Goal: Use online tool/utility: Utilize a website feature to perform a specific function

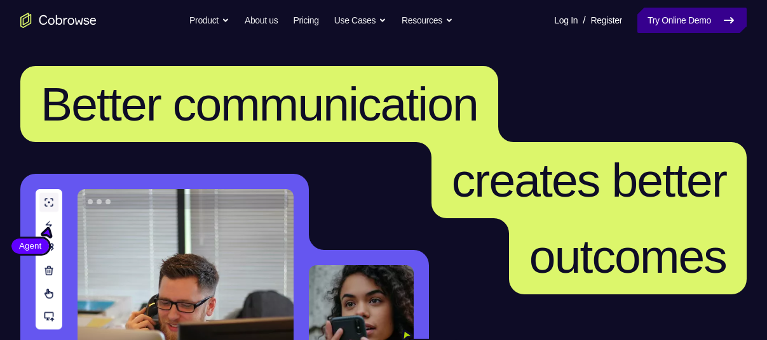
click at [731, 22] on icon at bounding box center [728, 20] width 9 height 5
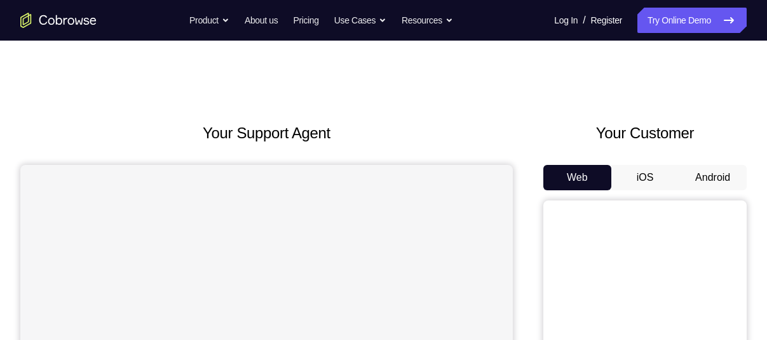
click at [720, 172] on button "Android" at bounding box center [712, 177] width 68 height 25
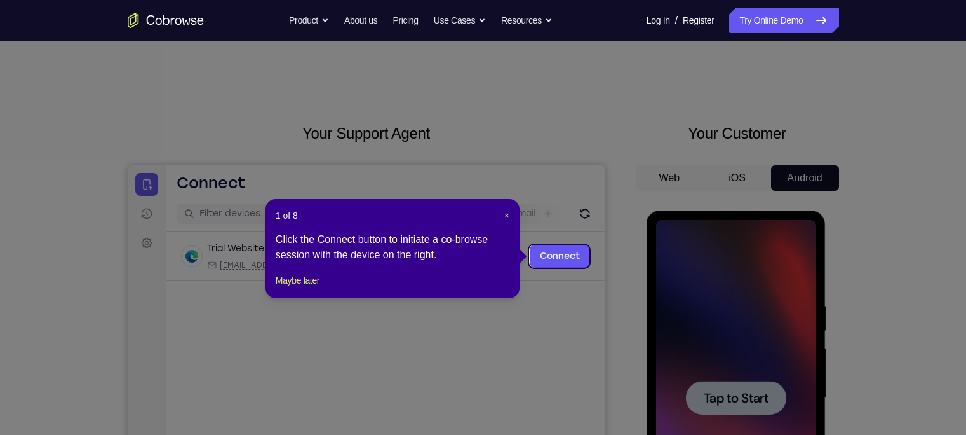
drag, startPoint x: 755, startPoint y: 3, endPoint x: 701, endPoint y: 58, distance: 76.8
drag, startPoint x: 701, startPoint y: 58, endPoint x: 814, endPoint y: 114, distance: 125.6
click at [766, 114] on icon at bounding box center [489, 217] width 978 height 435
click at [508, 213] on span "×" at bounding box center [506, 215] width 5 height 10
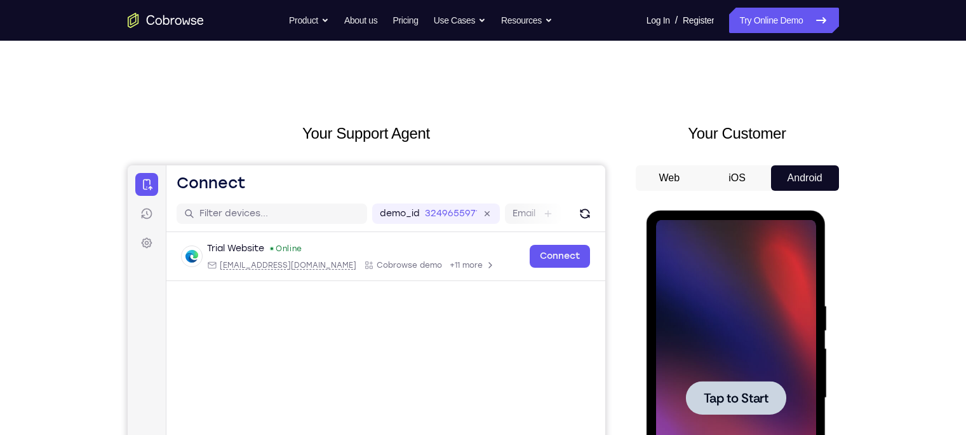
click at [723, 340] on span "Tap to Start" at bounding box center [736, 397] width 65 height 13
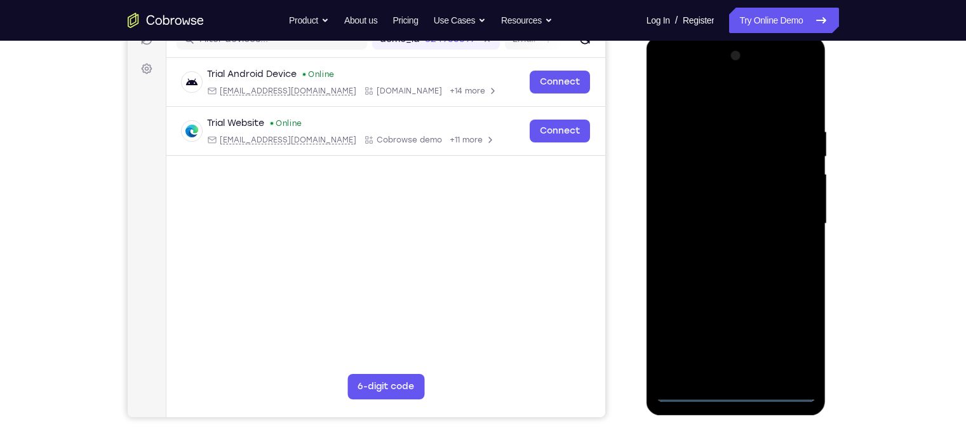
scroll to position [175, 0]
click at [740, 340] on div at bounding box center [736, 223] width 160 height 356
click at [734, 340] on div at bounding box center [736, 223] width 160 height 356
click at [766, 338] on div at bounding box center [736, 223] width 160 height 356
click at [662, 69] on div at bounding box center [736, 223] width 160 height 356
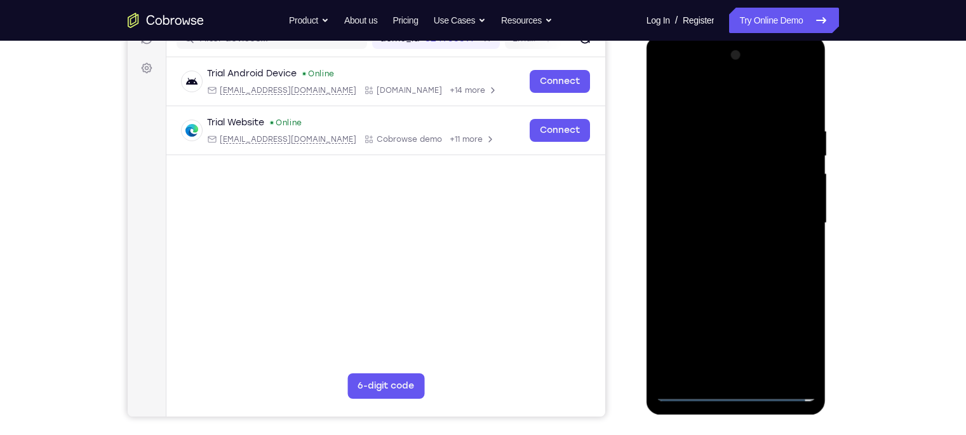
click at [673, 77] on div at bounding box center [736, 223] width 160 height 356
click at [766, 213] on div at bounding box center [736, 223] width 160 height 356
click at [722, 245] on div at bounding box center [736, 223] width 160 height 356
click at [710, 220] on div at bounding box center [736, 223] width 160 height 356
click at [713, 213] on div at bounding box center [736, 223] width 160 height 356
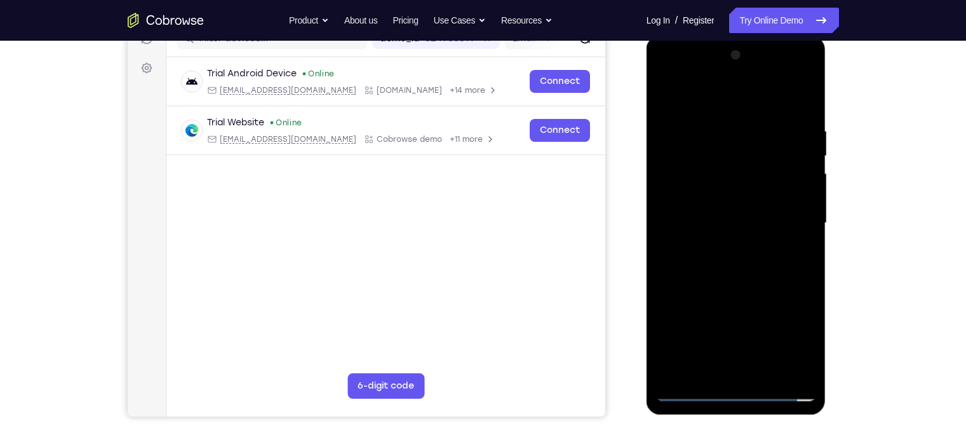
click at [701, 201] on div at bounding box center [736, 223] width 160 height 356
click at [717, 222] on div at bounding box center [736, 223] width 160 height 356
click at [746, 267] on div at bounding box center [736, 223] width 160 height 356
click at [745, 281] on div at bounding box center [736, 223] width 160 height 356
click at [765, 340] on div at bounding box center [736, 223] width 160 height 356
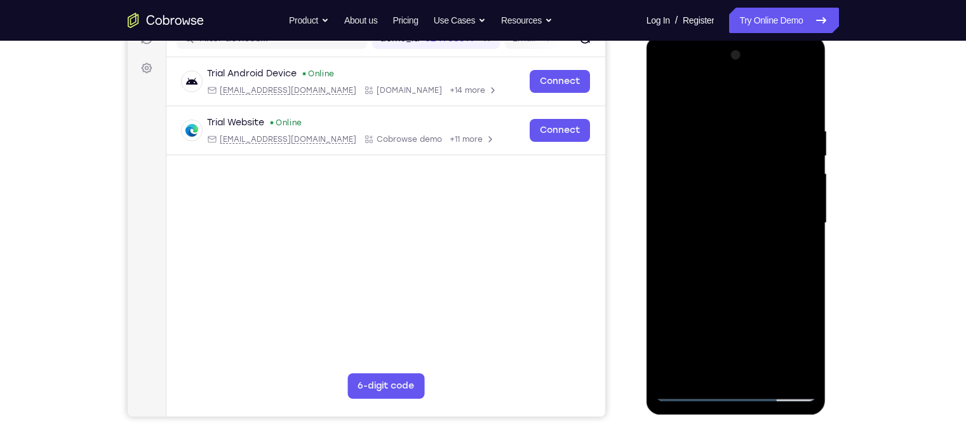
click at [748, 288] on div at bounding box center [736, 223] width 160 height 356
click at [766, 93] on div at bounding box center [736, 223] width 160 height 356
click at [672, 91] on div at bounding box center [736, 223] width 160 height 356
click at [722, 125] on div at bounding box center [736, 223] width 160 height 356
click at [766, 99] on div at bounding box center [736, 223] width 160 height 356
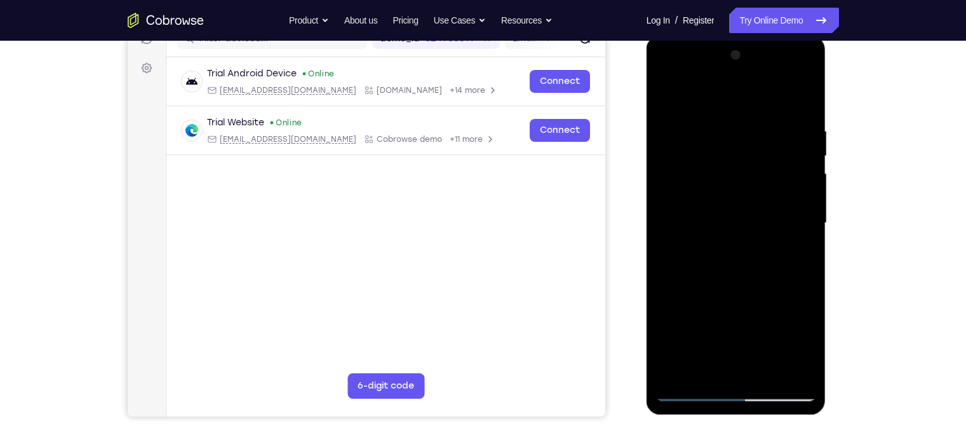
click at [766, 89] on div at bounding box center [736, 223] width 160 height 356
click at [668, 96] on div at bounding box center [736, 223] width 160 height 356
click at [750, 118] on div at bounding box center [736, 223] width 160 height 356
click at [766, 104] on div at bounding box center [736, 223] width 160 height 356
drag, startPoint x: 805, startPoint y: 121, endPoint x: 701, endPoint y: 121, distance: 104.8
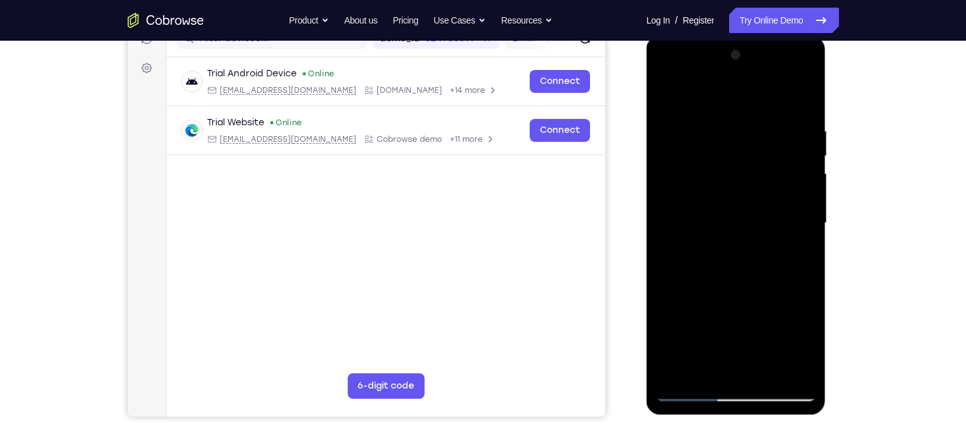
click at [701, 121] on div at bounding box center [736, 223] width 160 height 356
click at [708, 121] on div at bounding box center [736, 223] width 160 height 356
click at [766, 99] on div at bounding box center [736, 223] width 160 height 356
drag, startPoint x: 781, startPoint y: 121, endPoint x: 605, endPoint y: 134, distance: 176.5
click at [647, 134] on html "Online web based iOS Simulators and Android Emulators. Run iPhone, iPad, Mobile…" at bounding box center [737, 226] width 181 height 381
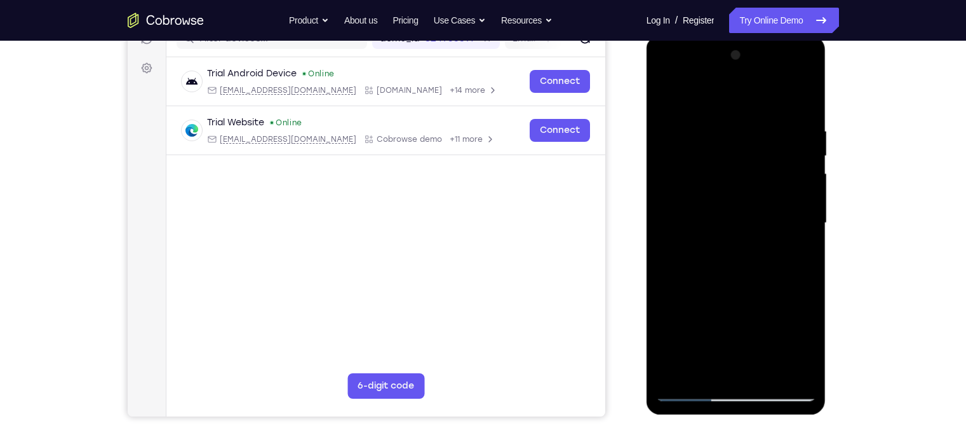
click at [765, 340] on div at bounding box center [736, 223] width 160 height 356
click at [671, 85] on div at bounding box center [736, 223] width 160 height 356
click at [766, 340] on div at bounding box center [736, 223] width 160 height 356
click at [661, 237] on div at bounding box center [736, 223] width 160 height 356
click at [766, 340] on div at bounding box center [736, 223] width 160 height 356
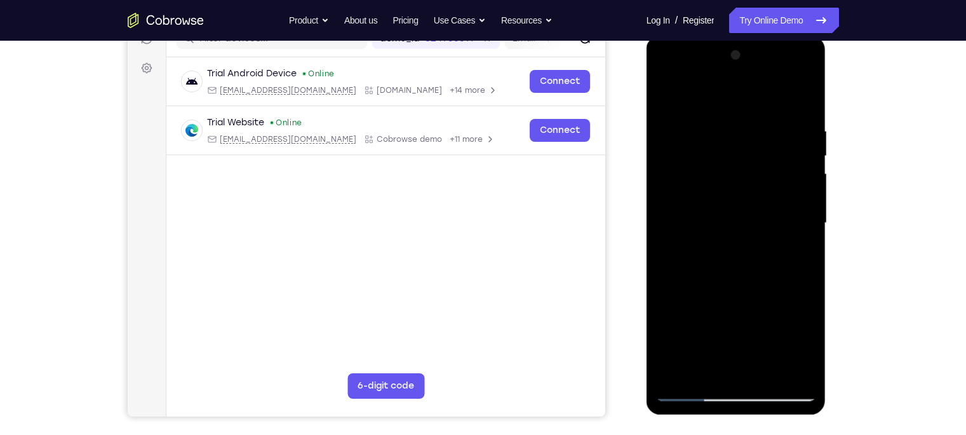
click at [663, 223] on div at bounding box center [736, 223] width 160 height 356
click at [766, 210] on div at bounding box center [736, 223] width 160 height 356
click at [680, 178] on div at bounding box center [736, 223] width 160 height 356
click at [728, 74] on div at bounding box center [736, 223] width 160 height 356
click at [730, 74] on div at bounding box center [736, 223] width 160 height 356
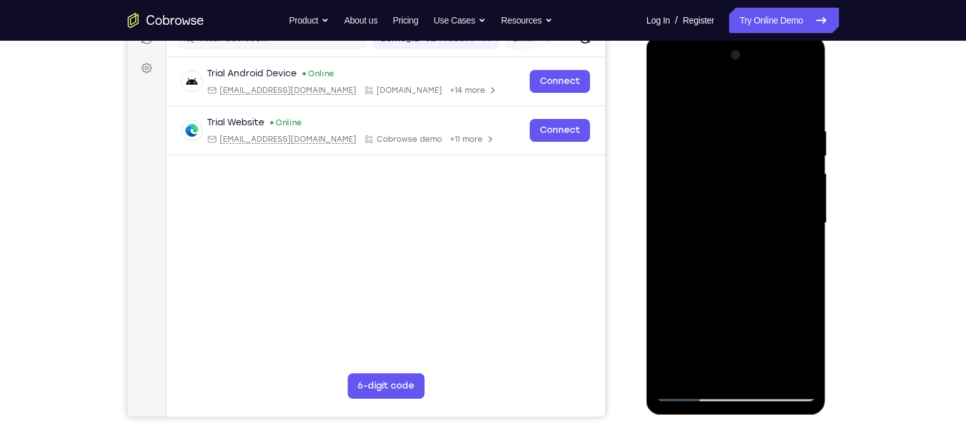
click at [738, 340] on div at bounding box center [736, 223] width 160 height 356
click at [673, 128] on div at bounding box center [736, 223] width 160 height 356
click at [766, 327] on div at bounding box center [736, 223] width 160 height 356
click at [674, 123] on div at bounding box center [736, 223] width 160 height 356
click at [725, 128] on div at bounding box center [736, 223] width 160 height 356
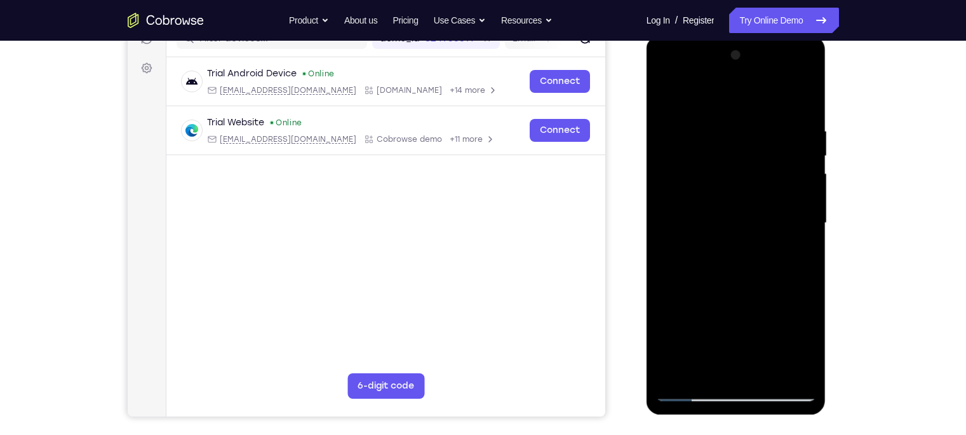
click at [766, 210] on div at bounding box center [736, 223] width 160 height 356
click at [680, 213] on div at bounding box center [736, 223] width 160 height 356
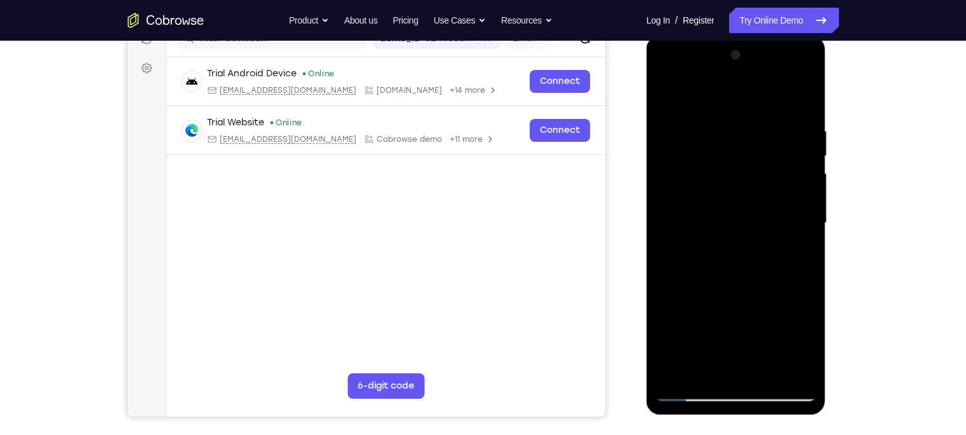
click at [766, 206] on div at bounding box center [736, 223] width 160 height 356
click at [766, 215] on div at bounding box center [736, 223] width 160 height 356
click at [682, 211] on div at bounding box center [736, 223] width 160 height 356
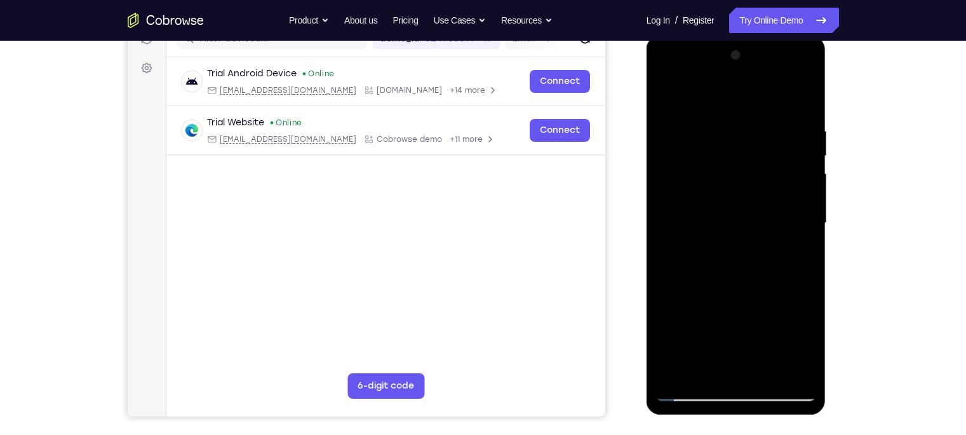
click at [677, 96] on div at bounding box center [736, 223] width 160 height 356
click at [671, 91] on div at bounding box center [736, 223] width 160 height 356
click at [766, 224] on div at bounding box center [736, 223] width 160 height 356
click at [766, 223] on div at bounding box center [736, 223] width 160 height 356
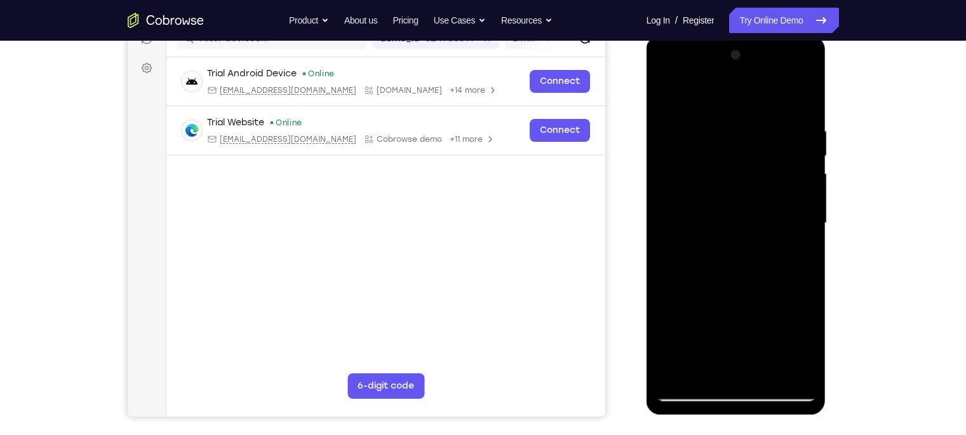
click at [766, 213] on div at bounding box center [736, 223] width 160 height 356
click at [766, 101] on div at bounding box center [736, 223] width 160 height 356
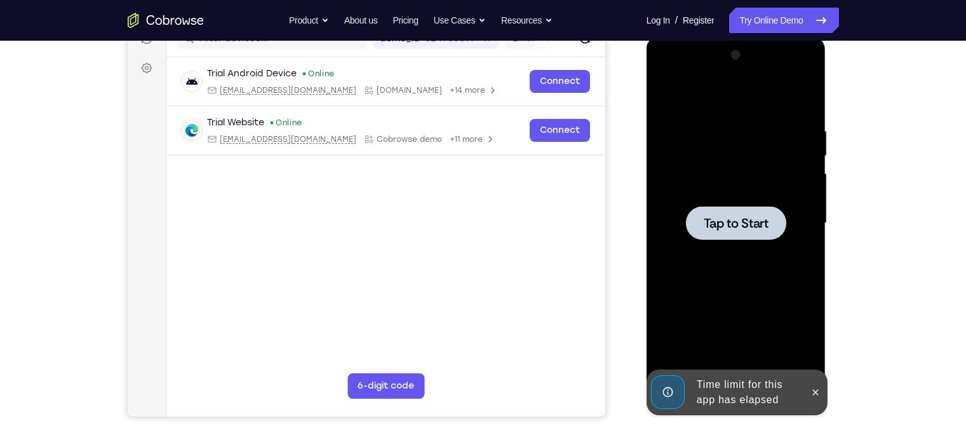
click at [757, 229] on span "Tap to Start" at bounding box center [736, 223] width 65 height 13
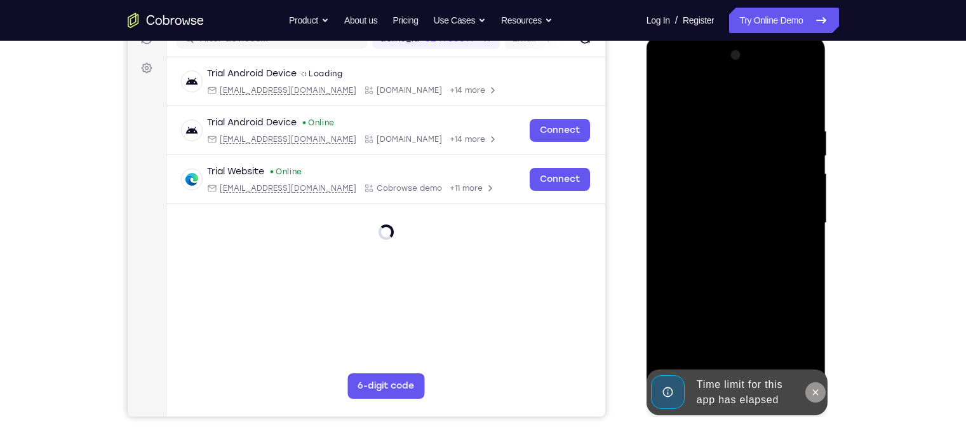
click at [766, 340] on icon at bounding box center [816, 392] width 10 height 10
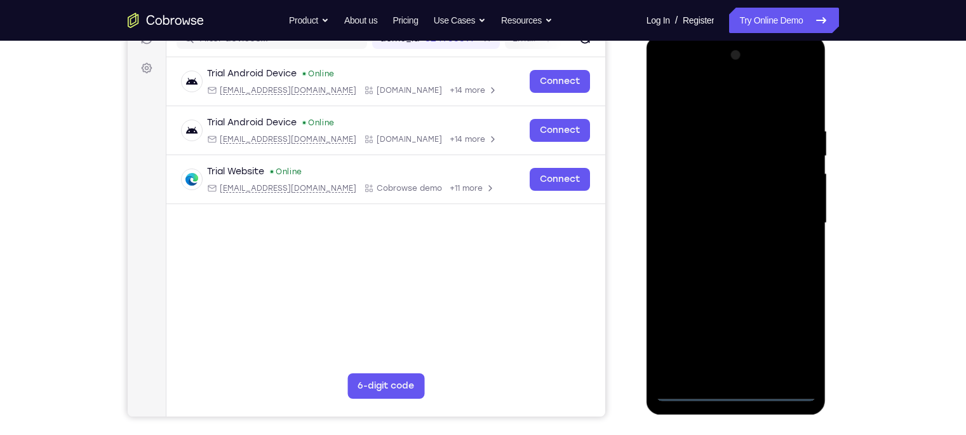
click at [738, 340] on div at bounding box center [736, 223] width 160 height 356
click at [766, 331] on div at bounding box center [736, 223] width 160 height 356
click at [671, 74] on div at bounding box center [736, 223] width 160 height 356
click at [766, 211] on div at bounding box center [736, 223] width 160 height 356
click at [689, 340] on div at bounding box center [736, 223] width 160 height 356
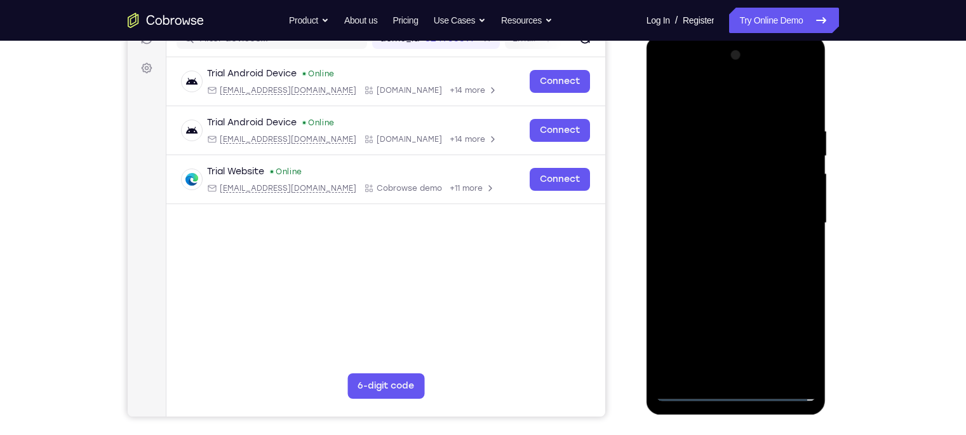
click at [685, 182] on div at bounding box center [736, 223] width 160 height 356
click at [716, 226] on div at bounding box center [736, 223] width 160 height 356
click at [716, 220] on div at bounding box center [736, 223] width 160 height 356
click at [721, 239] on div at bounding box center [736, 223] width 160 height 356
click at [766, 99] on div at bounding box center [736, 223] width 160 height 356
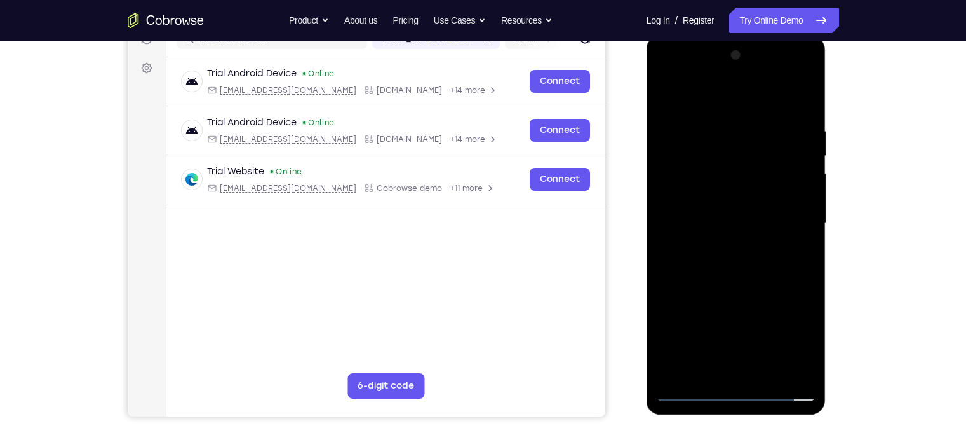
click at [766, 340] on div at bounding box center [736, 223] width 160 height 356
click at [687, 340] on div at bounding box center [736, 223] width 160 height 356
click at [696, 340] on div at bounding box center [736, 223] width 160 height 356
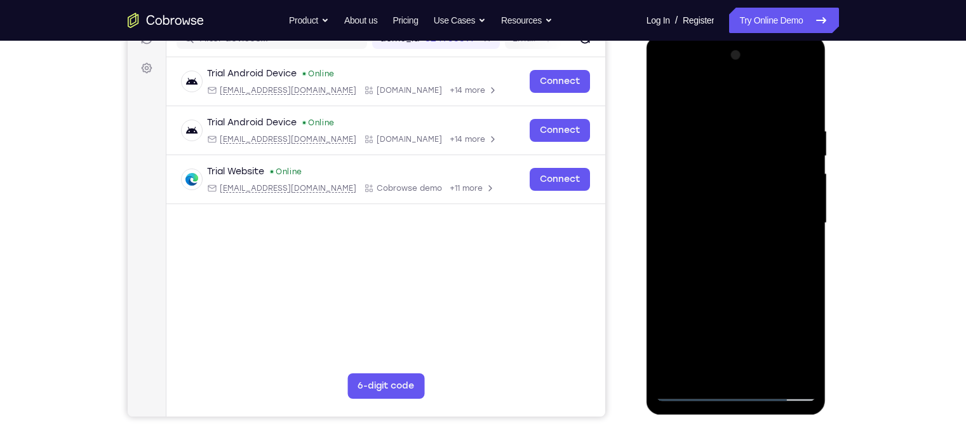
click at [754, 340] on div at bounding box center [736, 223] width 160 height 356
drag, startPoint x: 794, startPoint y: 213, endPoint x: 699, endPoint y: 222, distance: 95.7
click at [699, 222] on div at bounding box center [736, 223] width 160 height 356
drag, startPoint x: 797, startPoint y: 209, endPoint x: 729, endPoint y: 210, distance: 68.0
click at [729, 210] on div at bounding box center [736, 223] width 160 height 356
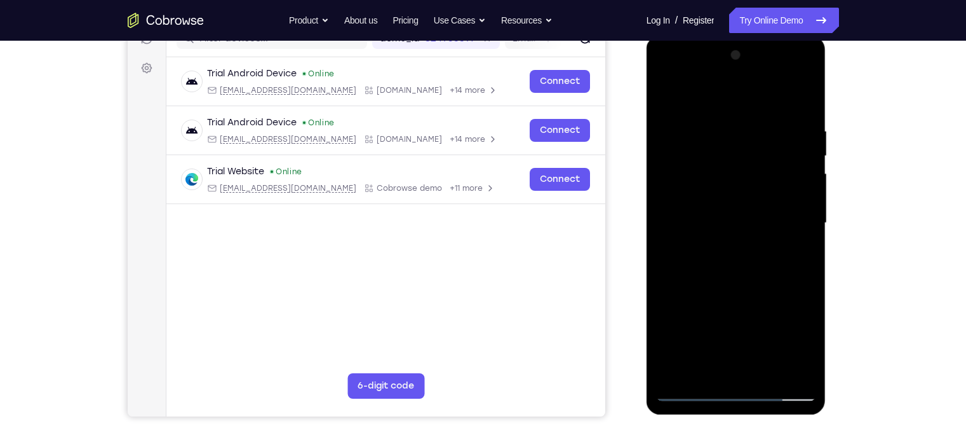
drag, startPoint x: 795, startPoint y: 205, endPoint x: 718, endPoint y: 203, distance: 76.9
click at [718, 203] on div at bounding box center [736, 223] width 160 height 356
drag, startPoint x: 793, startPoint y: 228, endPoint x: 698, endPoint y: 218, distance: 95.2
click at [698, 218] on div at bounding box center [736, 223] width 160 height 356
drag, startPoint x: 803, startPoint y: 218, endPoint x: 692, endPoint y: 220, distance: 110.6
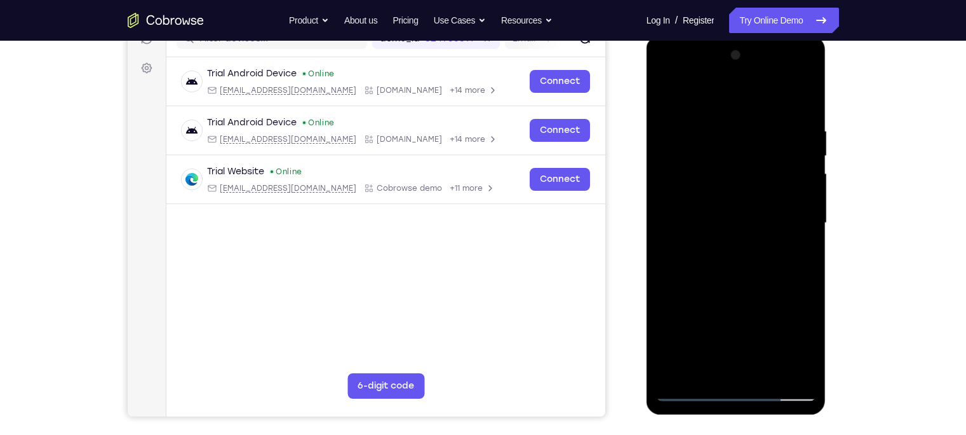
click at [692, 220] on div at bounding box center [736, 223] width 160 height 356
drag, startPoint x: 792, startPoint y: 207, endPoint x: 678, endPoint y: 204, distance: 113.1
click at [678, 204] on div at bounding box center [736, 223] width 160 height 356
drag, startPoint x: 746, startPoint y: 321, endPoint x: 711, endPoint y: 178, distance: 147.0
click at [711, 178] on div at bounding box center [736, 223] width 160 height 356
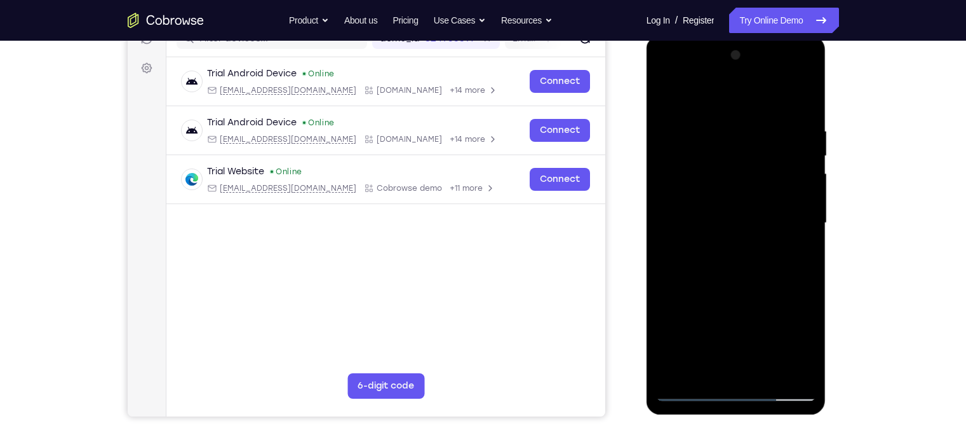
drag, startPoint x: 742, startPoint y: 295, endPoint x: 727, endPoint y: 154, distance: 141.8
click at [727, 154] on div at bounding box center [736, 223] width 160 height 356
drag, startPoint x: 753, startPoint y: 293, endPoint x: 741, endPoint y: 151, distance: 142.2
click at [741, 151] on div at bounding box center [736, 223] width 160 height 356
drag, startPoint x: 743, startPoint y: 281, endPoint x: 736, endPoint y: 109, distance: 172.9
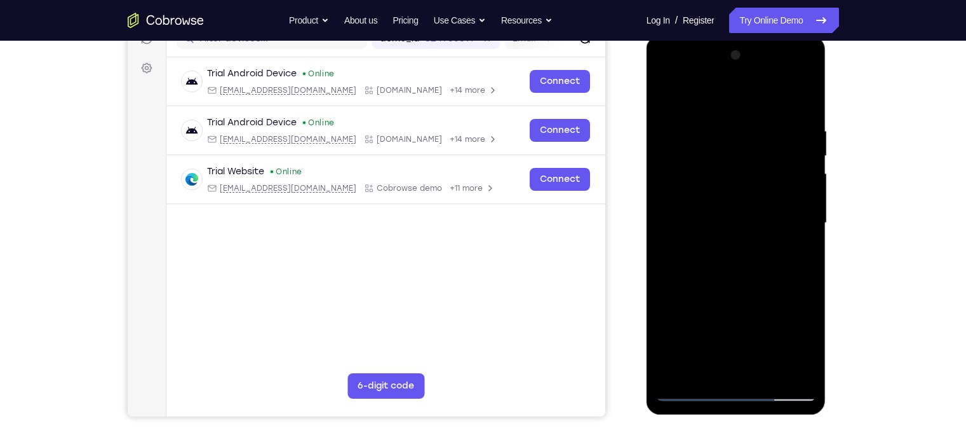
click at [736, 109] on div at bounding box center [736, 223] width 160 height 356
drag, startPoint x: 746, startPoint y: 333, endPoint x: 727, endPoint y: 176, distance: 158.1
click at [727, 176] on div at bounding box center [736, 223] width 160 height 356
drag, startPoint x: 739, startPoint y: 325, endPoint x: 705, endPoint y: 153, distance: 174.8
click at [705, 153] on div at bounding box center [736, 223] width 160 height 356
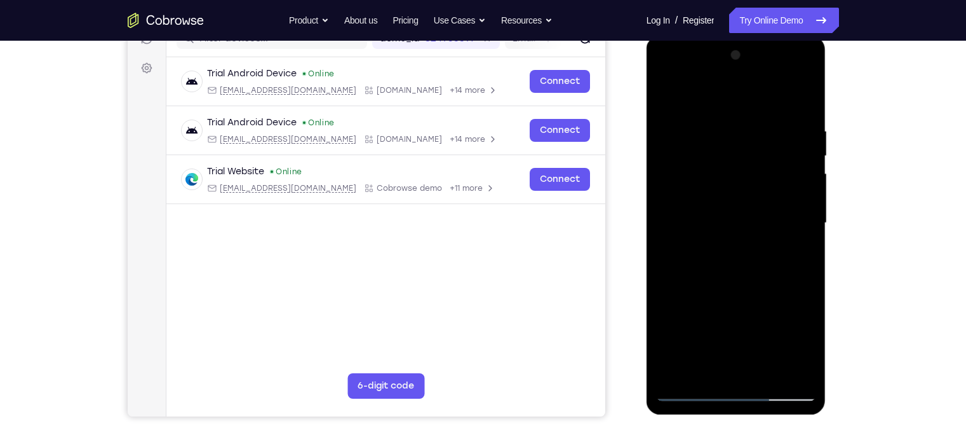
drag, startPoint x: 767, startPoint y: 295, endPoint x: 720, endPoint y: 150, distance: 152.7
click at [720, 150] on div at bounding box center [736, 223] width 160 height 356
drag, startPoint x: 750, startPoint y: 289, endPoint x: 725, endPoint y: 198, distance: 94.3
click at [725, 198] on div at bounding box center [736, 223] width 160 height 356
drag, startPoint x: 746, startPoint y: 248, endPoint x: 728, endPoint y: 145, distance: 105.2
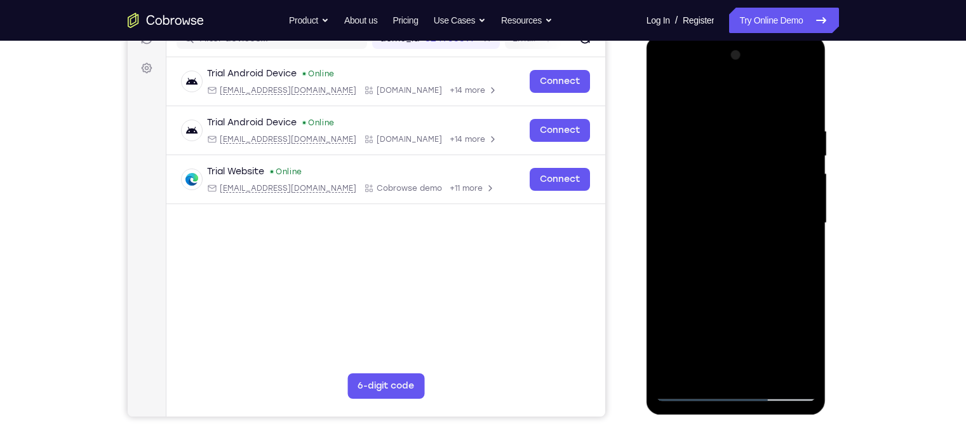
click at [728, 145] on div at bounding box center [736, 223] width 160 height 356
drag, startPoint x: 758, startPoint y: 301, endPoint x: 723, endPoint y: 187, distance: 119.1
click at [723, 187] on div at bounding box center [736, 223] width 160 height 356
drag, startPoint x: 740, startPoint y: 252, endPoint x: 702, endPoint y: 114, distance: 142.4
click at [702, 114] on div at bounding box center [736, 223] width 160 height 356
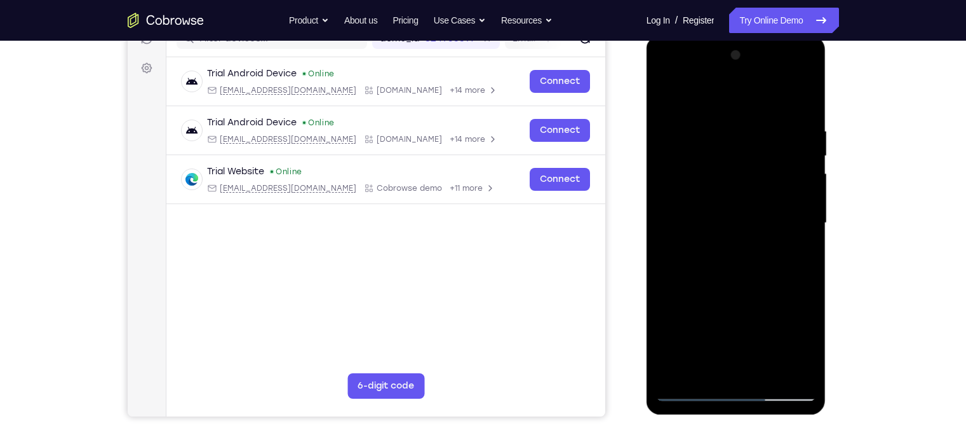
drag, startPoint x: 758, startPoint y: 240, endPoint x: 727, endPoint y: 168, distance: 78.2
click at [727, 168] on div at bounding box center [736, 223] width 160 height 356
drag, startPoint x: 750, startPoint y: 274, endPoint x: 704, endPoint y: 121, distance: 160.0
click at [704, 121] on div at bounding box center [736, 223] width 160 height 356
drag, startPoint x: 750, startPoint y: 302, endPoint x: 715, endPoint y: 182, distance: 125.8
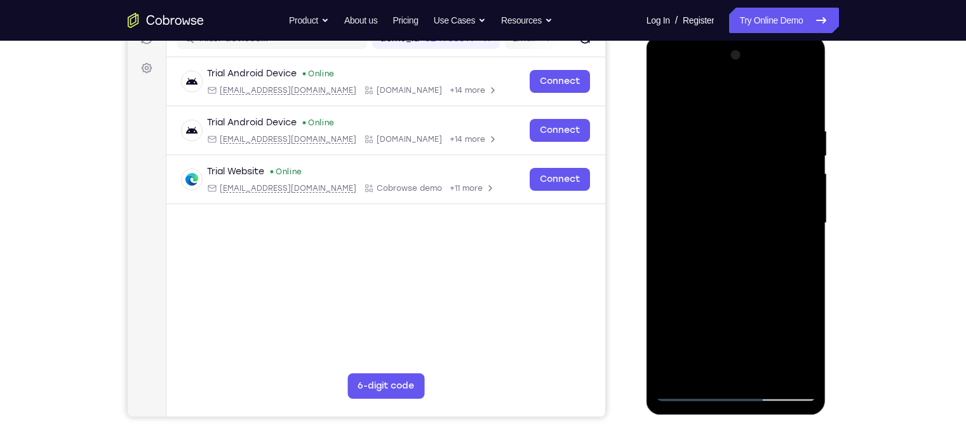
click at [715, 182] on div at bounding box center [736, 223] width 160 height 356
drag, startPoint x: 744, startPoint y: 280, endPoint x: 707, endPoint y: 146, distance: 139.0
click at [707, 146] on div at bounding box center [736, 223] width 160 height 356
drag, startPoint x: 766, startPoint y: 310, endPoint x: 739, endPoint y: 168, distance: 144.8
click at [739, 168] on div at bounding box center [736, 223] width 160 height 356
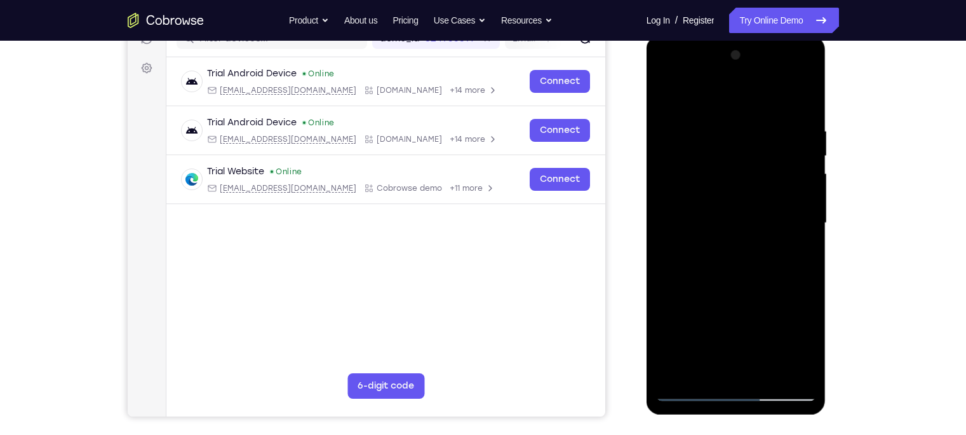
drag, startPoint x: 765, startPoint y: 296, endPoint x: 718, endPoint y: 142, distance: 161.2
click at [718, 142] on div at bounding box center [736, 223] width 160 height 356
drag, startPoint x: 741, startPoint y: 285, endPoint x: 702, endPoint y: 147, distance: 144.0
click at [702, 147] on div at bounding box center [736, 223] width 160 height 356
drag, startPoint x: 766, startPoint y: 306, endPoint x: 727, endPoint y: 156, distance: 154.8
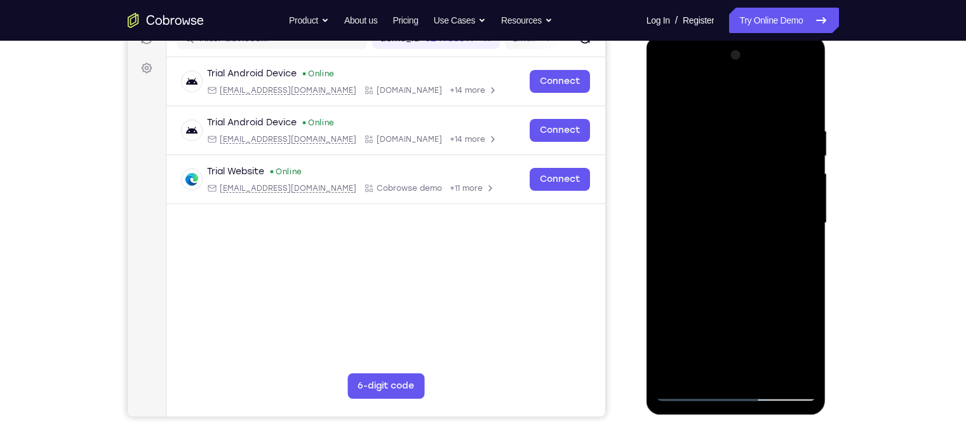
click at [727, 156] on div at bounding box center [736, 223] width 160 height 356
drag, startPoint x: 723, startPoint y: 271, endPoint x: 690, endPoint y: 143, distance: 131.9
click at [690, 143] on div at bounding box center [736, 223] width 160 height 356
drag, startPoint x: 732, startPoint y: 302, endPoint x: 711, endPoint y: 203, distance: 101.3
click at [711, 203] on div at bounding box center [736, 223] width 160 height 356
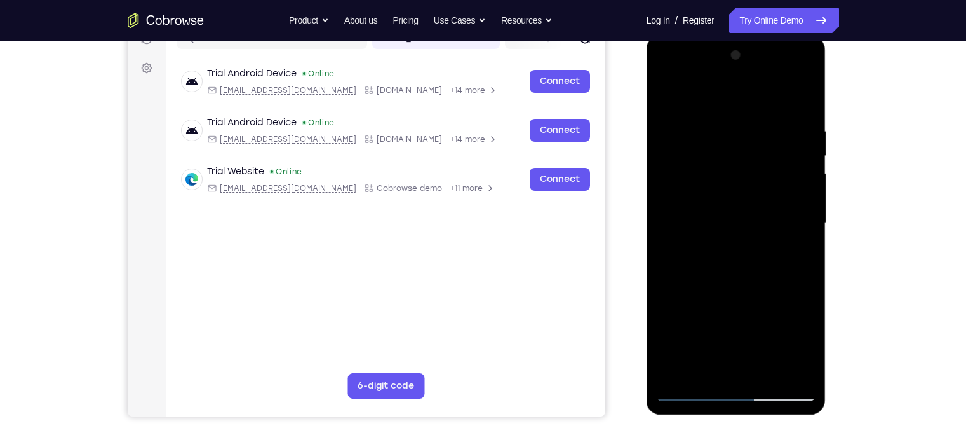
drag, startPoint x: 746, startPoint y: 189, endPoint x: 783, endPoint y: 358, distance: 173.1
click at [766, 340] on div at bounding box center [736, 223] width 160 height 356
drag, startPoint x: 754, startPoint y: 185, endPoint x: 775, endPoint y: 337, distance: 153.3
click at [766, 337] on div at bounding box center [736, 223] width 160 height 356
drag, startPoint x: 765, startPoint y: 277, endPoint x: 733, endPoint y: 105, distance: 175.2
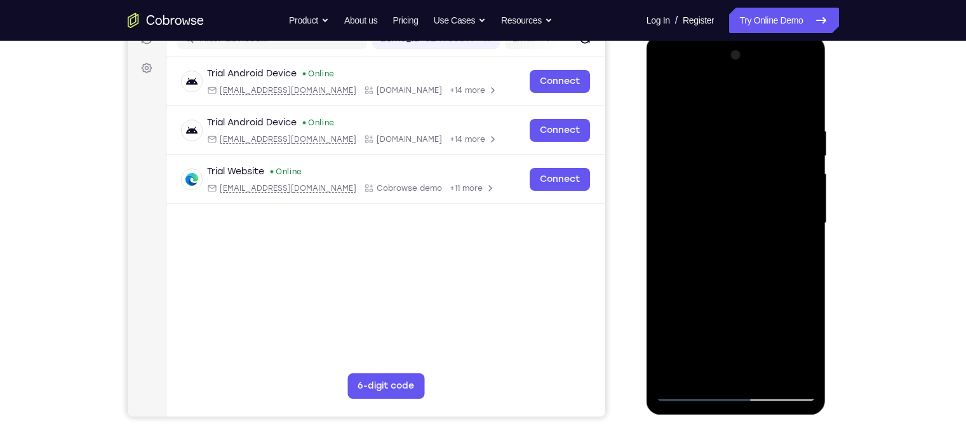
click at [733, 105] on div at bounding box center [736, 223] width 160 height 356
drag, startPoint x: 741, startPoint y: 280, endPoint x: 697, endPoint y: 140, distance: 147.1
click at [697, 140] on div at bounding box center [736, 223] width 160 height 356
drag, startPoint x: 727, startPoint y: 258, endPoint x: 709, endPoint y: 134, distance: 125.1
click at [709, 134] on div at bounding box center [736, 223] width 160 height 356
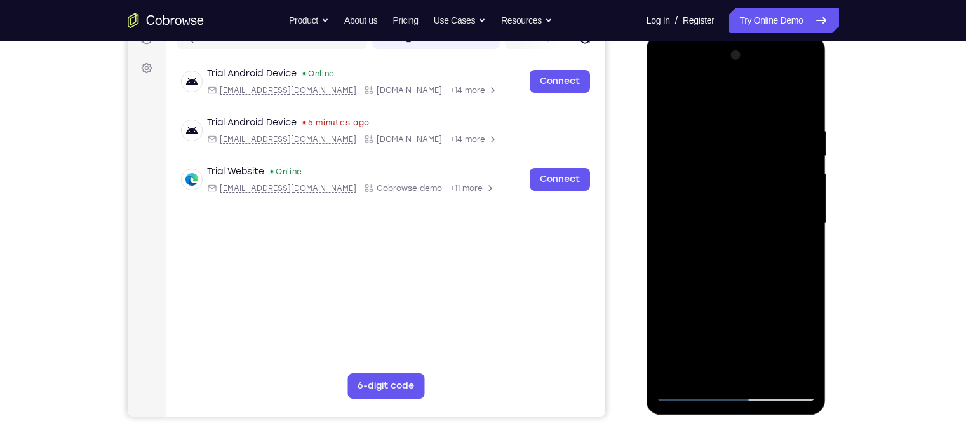
drag, startPoint x: 753, startPoint y: 296, endPoint x: 718, endPoint y: 182, distance: 119.7
click at [718, 182] on div at bounding box center [736, 223] width 160 height 356
click at [727, 163] on div at bounding box center [736, 223] width 160 height 356
drag, startPoint x: 759, startPoint y: 272, endPoint x: 732, endPoint y: 145, distance: 129.3
click at [732, 145] on div at bounding box center [736, 223] width 160 height 356
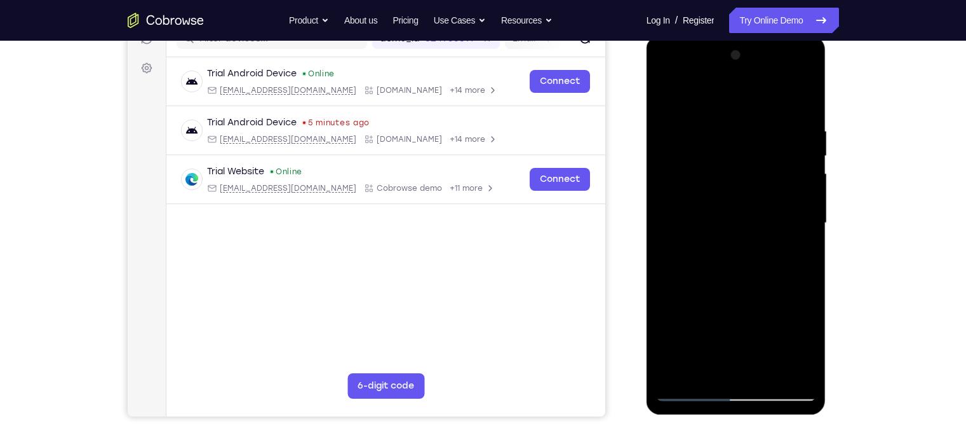
drag, startPoint x: 762, startPoint y: 296, endPoint x: 732, endPoint y: 110, distance: 188.5
click at [732, 110] on div at bounding box center [736, 223] width 160 height 356
drag, startPoint x: 757, startPoint y: 255, endPoint x: 727, endPoint y: 141, distance: 117.6
click at [727, 141] on div at bounding box center [736, 223] width 160 height 356
drag, startPoint x: 767, startPoint y: 149, endPoint x: 771, endPoint y: 276, distance: 127.8
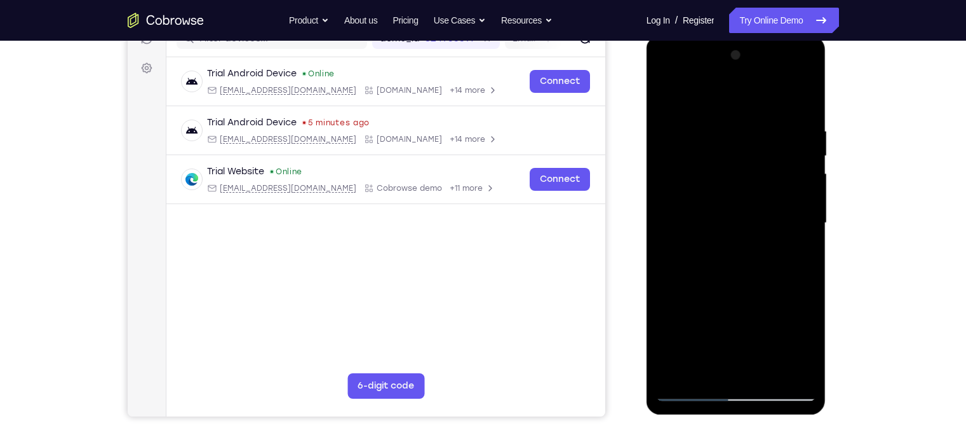
click at [766, 276] on div at bounding box center [736, 223] width 160 height 356
drag, startPoint x: 762, startPoint y: 292, endPoint x: 746, endPoint y: 194, distance: 98.5
click at [746, 194] on div at bounding box center [736, 223] width 160 height 356
drag, startPoint x: 760, startPoint y: 315, endPoint x: 761, endPoint y: 170, distance: 145.5
click at [761, 170] on div at bounding box center [736, 223] width 160 height 356
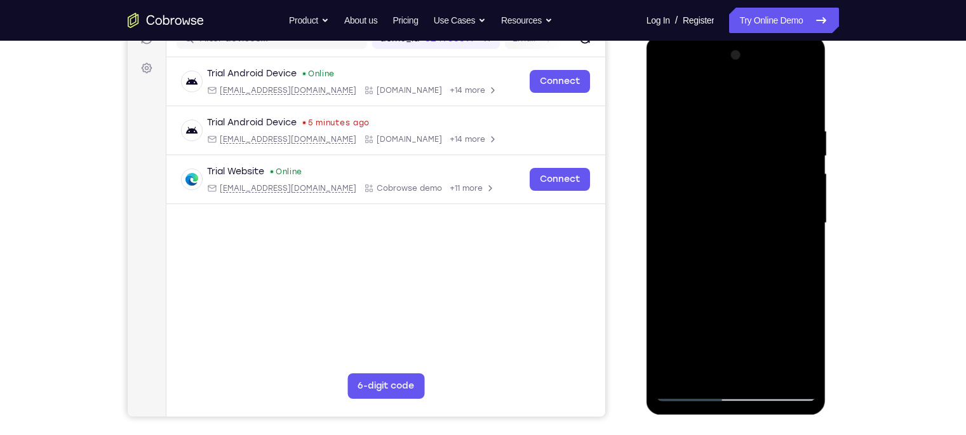
drag, startPoint x: 771, startPoint y: 300, endPoint x: 761, endPoint y: 226, distance: 75.6
click at [761, 226] on div at bounding box center [736, 223] width 160 height 356
drag, startPoint x: 760, startPoint y: 274, endPoint x: 743, endPoint y: 150, distance: 125.1
click at [743, 150] on div at bounding box center [736, 223] width 160 height 356
drag, startPoint x: 748, startPoint y: 286, endPoint x: 736, endPoint y: 164, distance: 123.2
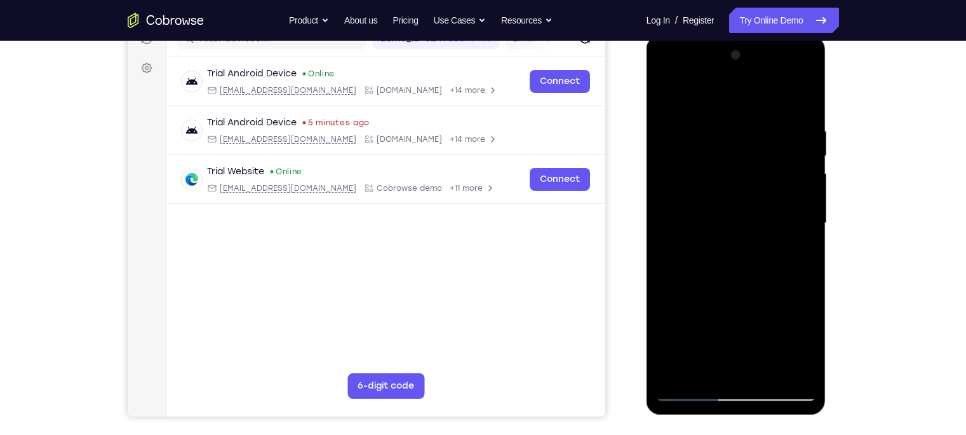
click at [736, 164] on div at bounding box center [736, 223] width 160 height 356
drag, startPoint x: 762, startPoint y: 283, endPoint x: 735, endPoint y: 127, distance: 158.5
click at [735, 127] on div at bounding box center [736, 223] width 160 height 356
drag, startPoint x: 734, startPoint y: 252, endPoint x: 723, endPoint y: 109, distance: 142.8
click at [723, 109] on div at bounding box center [736, 223] width 160 height 356
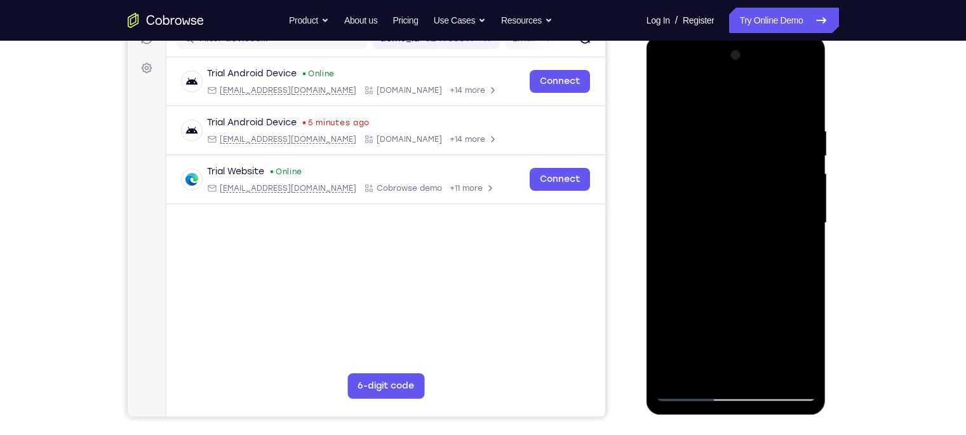
drag, startPoint x: 727, startPoint y: 252, endPoint x: 714, endPoint y: 128, distance: 124.5
click at [714, 128] on div at bounding box center [736, 223] width 160 height 356
click at [728, 180] on div at bounding box center [736, 223] width 160 height 356
drag, startPoint x: 765, startPoint y: 306, endPoint x: 738, endPoint y: 166, distance: 143.0
click at [738, 166] on div at bounding box center [736, 223] width 160 height 356
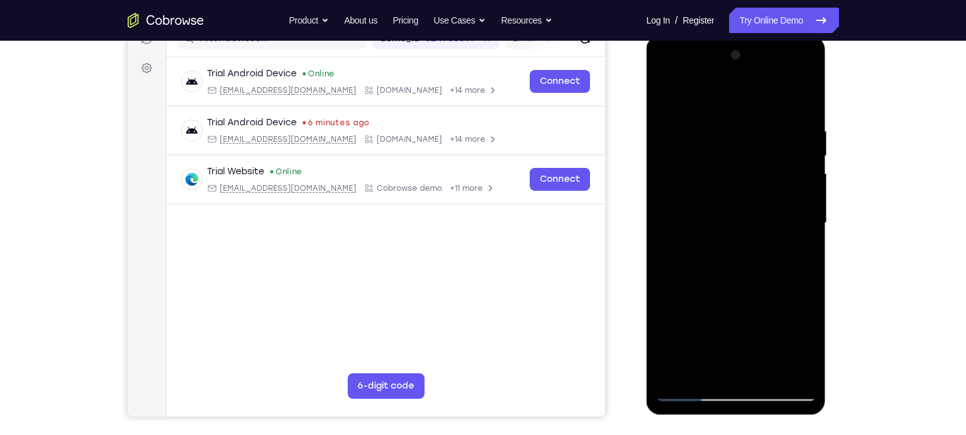
drag, startPoint x: 778, startPoint y: 309, endPoint x: 732, endPoint y: 143, distance: 172.2
click at [732, 143] on div at bounding box center [736, 223] width 160 height 356
drag, startPoint x: 757, startPoint y: 266, endPoint x: 730, endPoint y: 99, distance: 169.2
click at [730, 99] on div at bounding box center [736, 223] width 160 height 356
drag, startPoint x: 738, startPoint y: 294, endPoint x: 705, endPoint y: 112, distance: 184.7
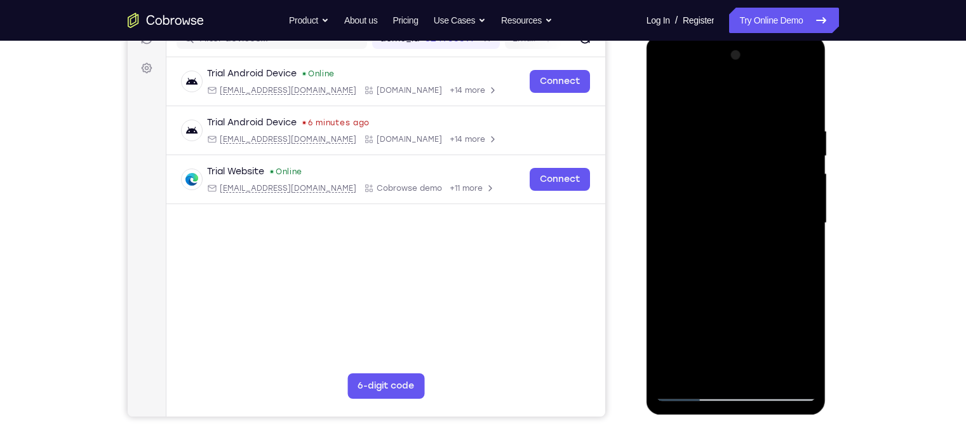
click at [705, 112] on div at bounding box center [736, 223] width 160 height 356
drag, startPoint x: 746, startPoint y: 281, endPoint x: 714, endPoint y: 131, distance: 152.8
click at [714, 131] on div at bounding box center [736, 223] width 160 height 356
drag, startPoint x: 781, startPoint y: 199, endPoint x: 753, endPoint y: 180, distance: 33.8
click at [753, 180] on div at bounding box center [736, 223] width 160 height 356
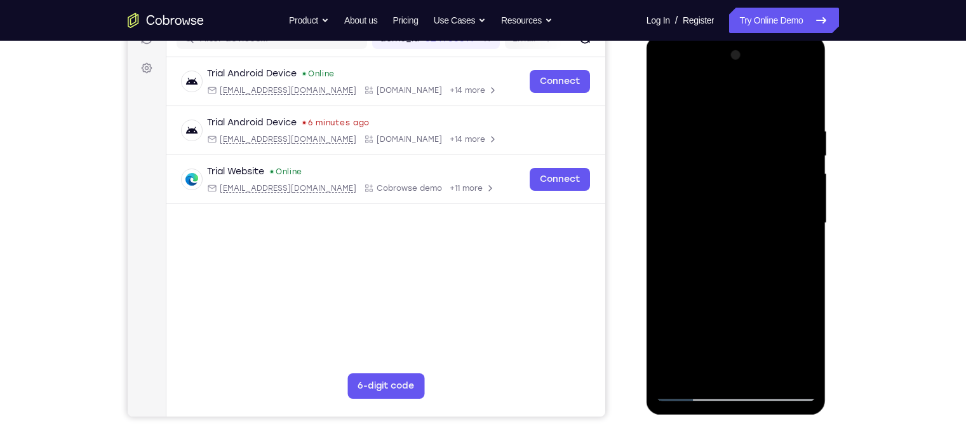
drag, startPoint x: 762, startPoint y: 271, endPoint x: 762, endPoint y: 132, distance: 138.5
click at [762, 132] on div at bounding box center [736, 223] width 160 height 356
drag, startPoint x: 749, startPoint y: 310, endPoint x: 736, endPoint y: 110, distance: 200.5
click at [736, 110] on div at bounding box center [736, 223] width 160 height 356
drag, startPoint x: 757, startPoint y: 286, endPoint x: 727, endPoint y: 141, distance: 148.0
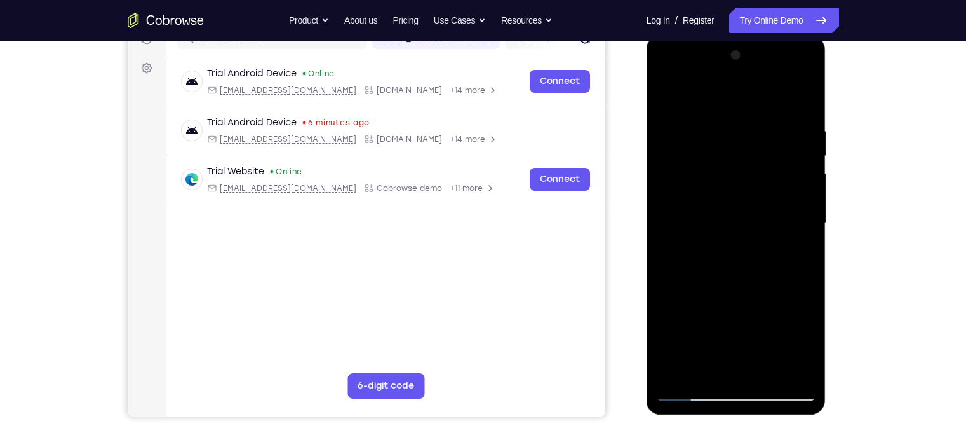
click at [727, 141] on div at bounding box center [736, 223] width 160 height 356
drag, startPoint x: 743, startPoint y: 297, endPoint x: 711, endPoint y: 153, distance: 147.7
click at [711, 153] on div at bounding box center [736, 223] width 160 height 356
drag, startPoint x: 736, startPoint y: 149, endPoint x: 734, endPoint y: 132, distance: 16.6
click at [734, 132] on div at bounding box center [736, 223] width 160 height 356
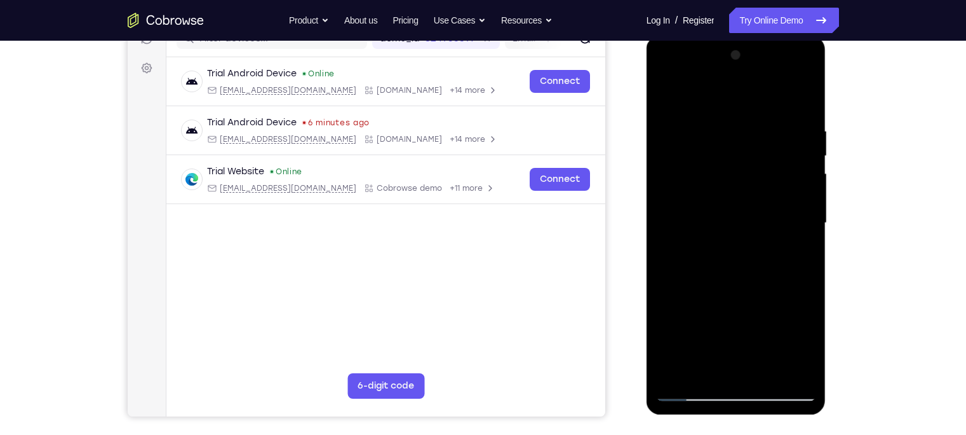
drag, startPoint x: 786, startPoint y: 186, endPoint x: 649, endPoint y: 206, distance: 138.6
click at [649, 206] on div at bounding box center [737, 225] width 180 height 379
drag, startPoint x: 769, startPoint y: 191, endPoint x: 633, endPoint y: 201, distance: 136.3
drag, startPoint x: -14, startPoint y: 166, endPoint x: 936, endPoint y: 267, distance: 955.0
click at [766, 267] on div "Your Support Agent Your Customer Web iOS Android Next Steps We’d be happy to gi…" at bounding box center [483, 285] width 966 height 838
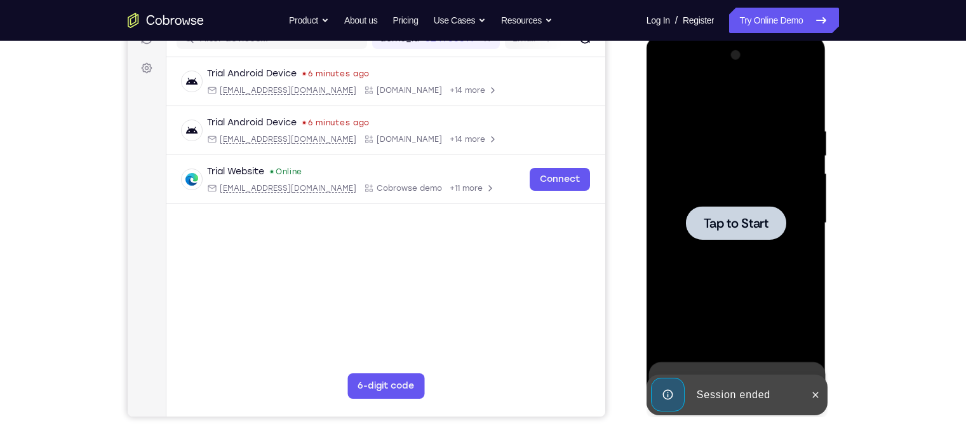
click at [756, 226] on span "Tap to Start" at bounding box center [736, 223] width 65 height 13
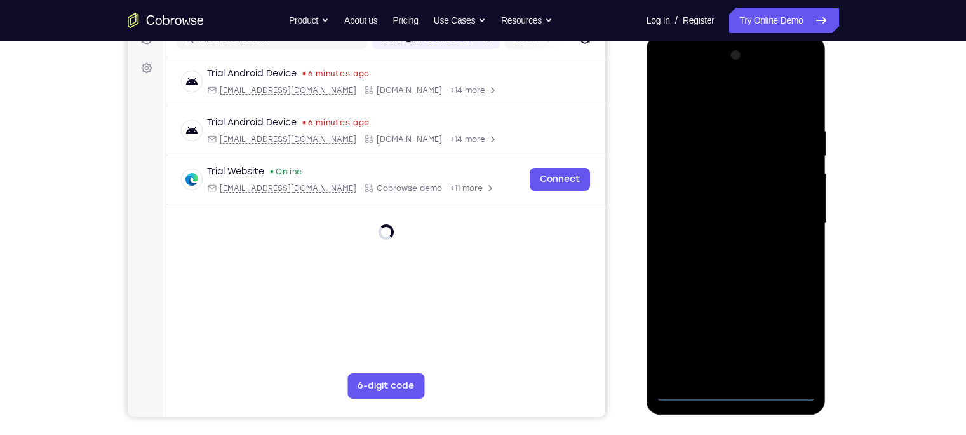
click at [734, 340] on div at bounding box center [736, 223] width 160 height 356
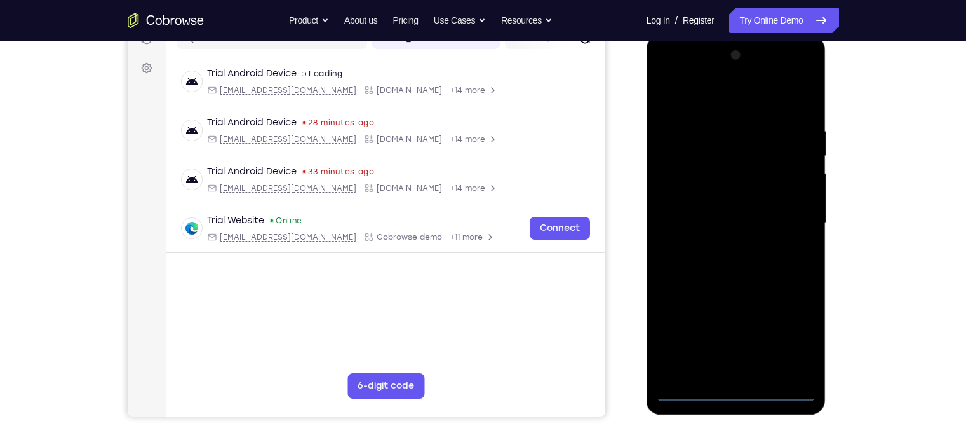
click at [766, 333] on div at bounding box center [736, 223] width 160 height 356
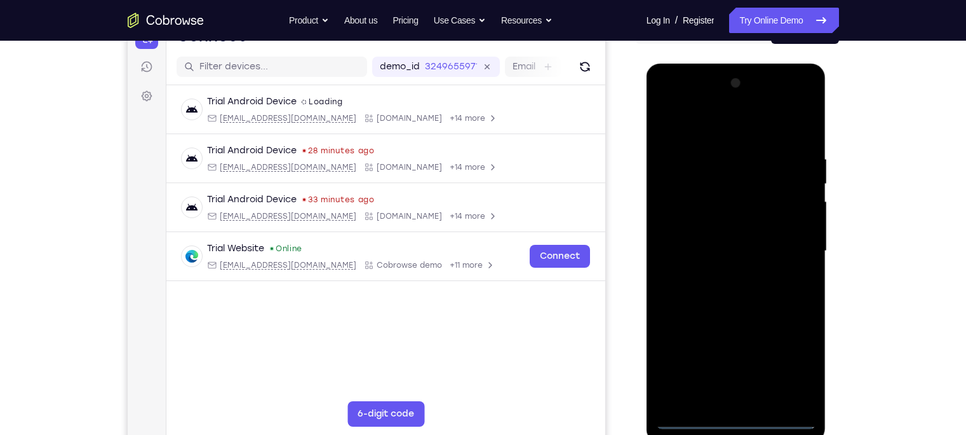
scroll to position [145, 0]
click at [670, 103] on div at bounding box center [736, 252] width 160 height 356
click at [766, 252] on div at bounding box center [736, 252] width 160 height 356
click at [724, 274] on div at bounding box center [736, 252] width 160 height 356
click at [725, 243] on div at bounding box center [736, 252] width 160 height 356
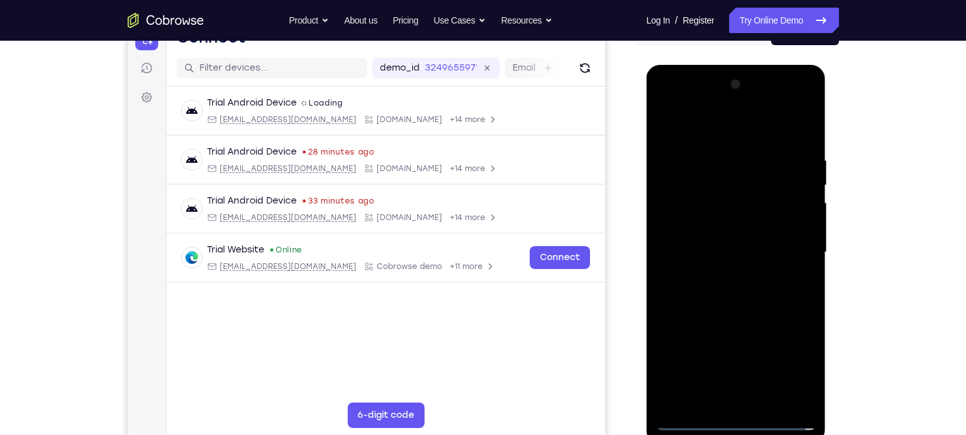
click at [732, 224] on div at bounding box center [736, 252] width 160 height 356
click at [721, 245] on div at bounding box center [736, 252] width 160 height 356
click at [748, 288] on div at bounding box center [736, 252] width 160 height 356
click at [730, 293] on div at bounding box center [736, 252] width 160 height 356
click at [734, 280] on div at bounding box center [736, 252] width 160 height 356
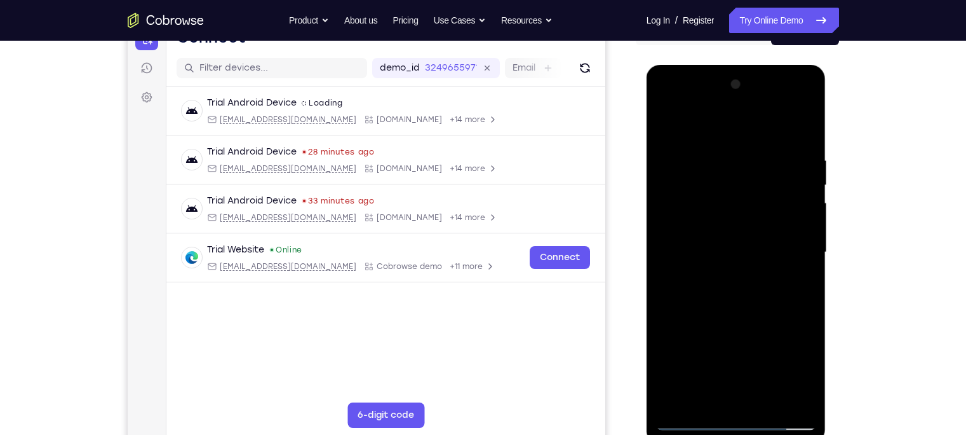
click at [739, 290] on div at bounding box center [736, 252] width 160 height 356
click at [766, 263] on div at bounding box center [736, 252] width 160 height 356
click at [743, 230] on div at bounding box center [736, 252] width 160 height 356
click at [731, 252] on div at bounding box center [736, 252] width 160 height 356
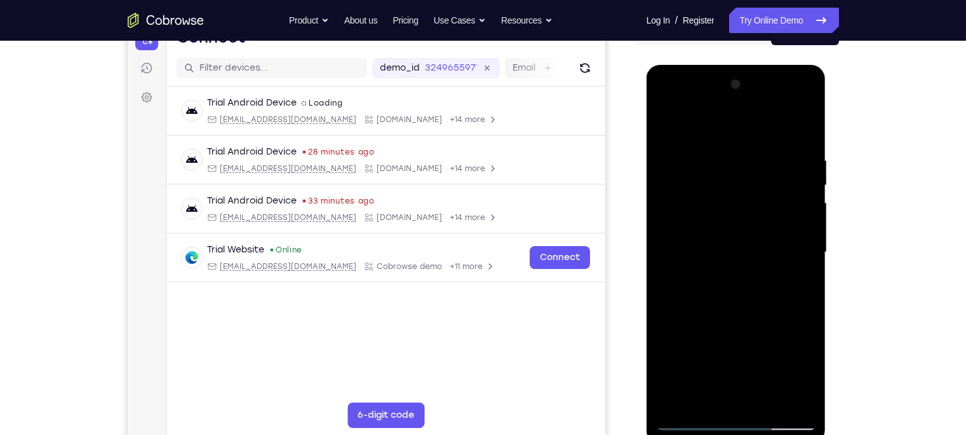
click at [743, 302] on div at bounding box center [736, 252] width 160 height 356
click at [717, 144] on div at bounding box center [736, 252] width 160 height 356
click at [766, 125] on div at bounding box center [736, 252] width 160 height 356
click at [766, 128] on div at bounding box center [736, 252] width 160 height 356
click at [756, 149] on div at bounding box center [736, 252] width 160 height 356
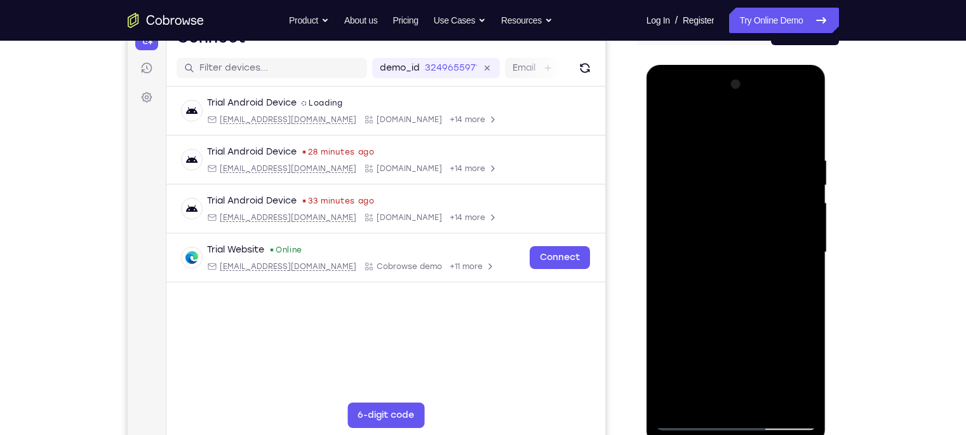
click at [766, 236] on div at bounding box center [736, 252] width 160 height 356
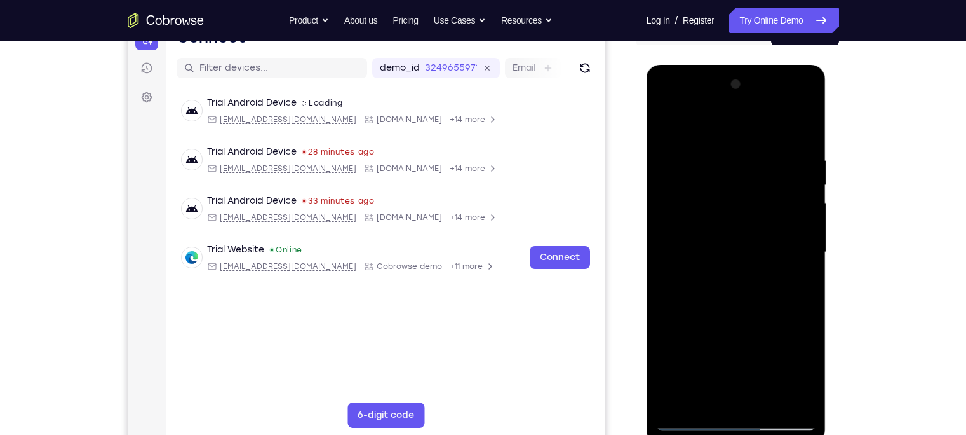
click at [766, 131] on div at bounding box center [736, 252] width 160 height 356
drag, startPoint x: 793, startPoint y: 154, endPoint x: 675, endPoint y: 138, distance: 119.2
click at [675, 138] on div at bounding box center [736, 252] width 160 height 356
click at [766, 340] on div at bounding box center [736, 252] width 160 height 356
click at [731, 322] on div at bounding box center [736, 252] width 160 height 356
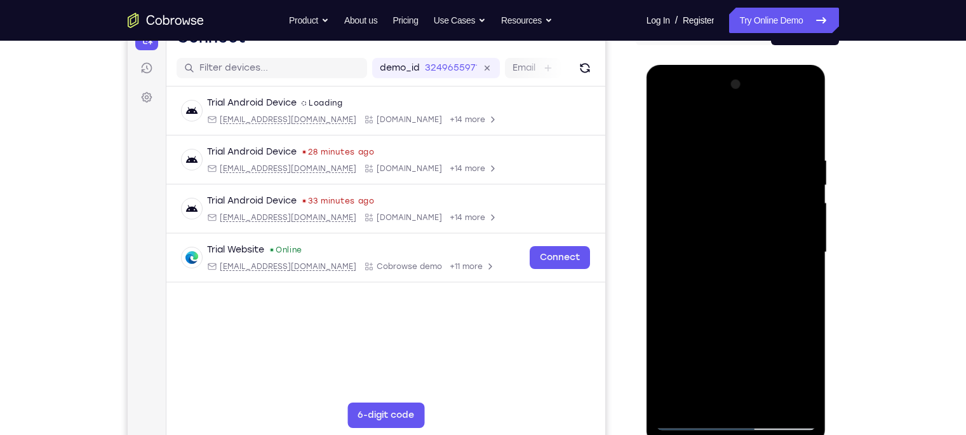
drag, startPoint x: 735, startPoint y: 375, endPoint x: 699, endPoint y: 238, distance: 141.9
click at [699, 238] on div at bounding box center [736, 252] width 160 height 356
drag, startPoint x: 751, startPoint y: 332, endPoint x: 731, endPoint y: 243, distance: 91.8
click at [731, 243] on div at bounding box center [736, 252] width 160 height 356
click at [671, 121] on div at bounding box center [736, 252] width 160 height 356
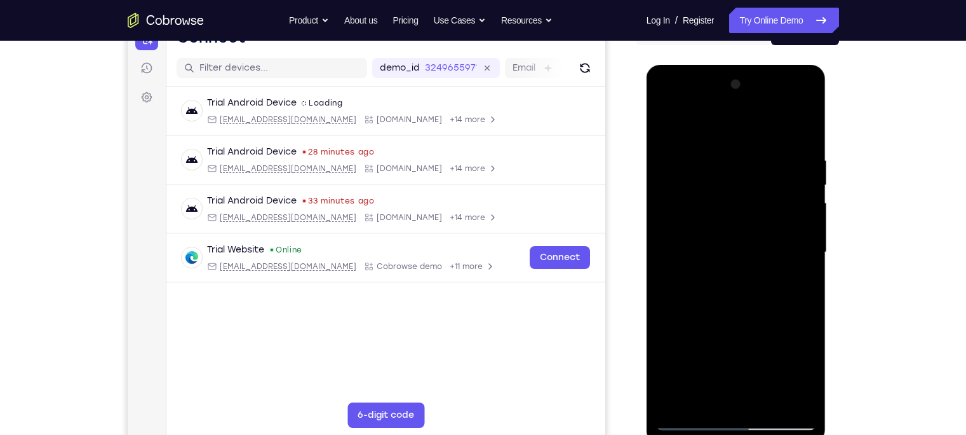
drag, startPoint x: 736, startPoint y: 309, endPoint x: 727, endPoint y: 176, distance: 133.7
click at [727, 176] on div at bounding box center [736, 252] width 160 height 356
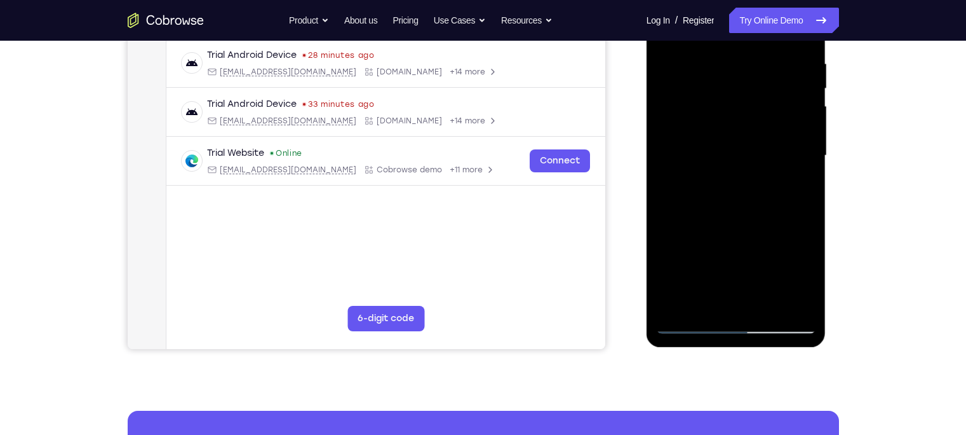
scroll to position [243, 0]
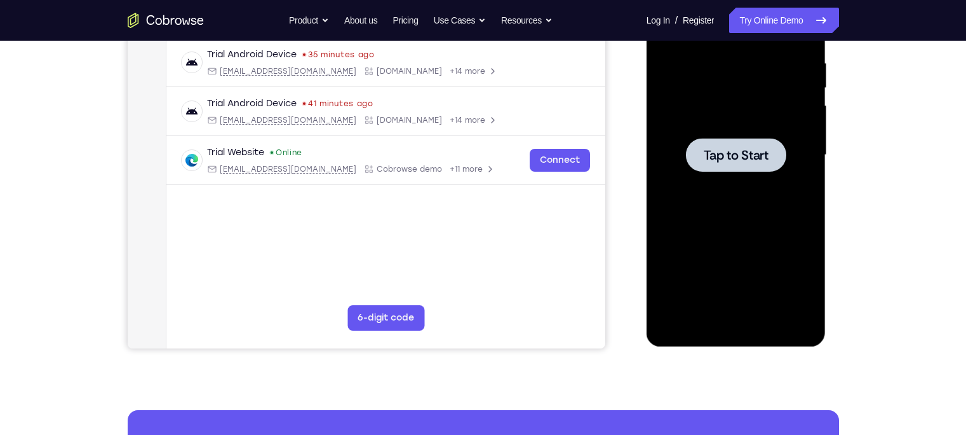
click at [751, 149] on span "Tap to Start" at bounding box center [736, 155] width 65 height 13
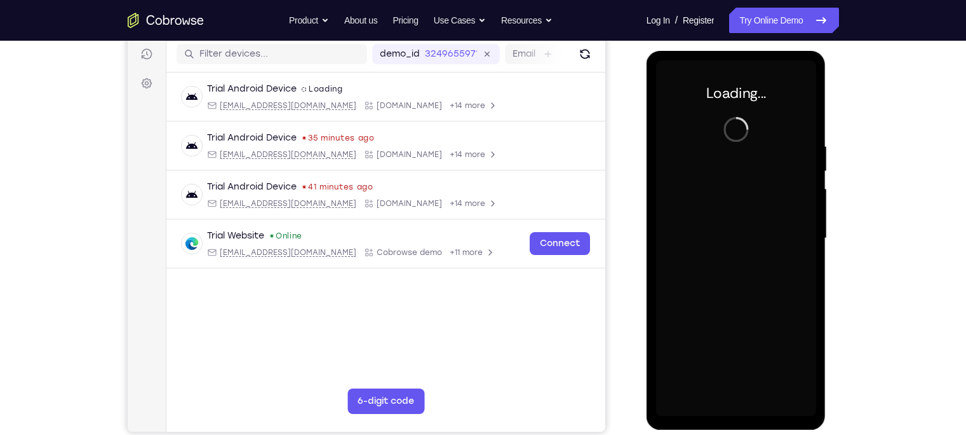
scroll to position [160, 0]
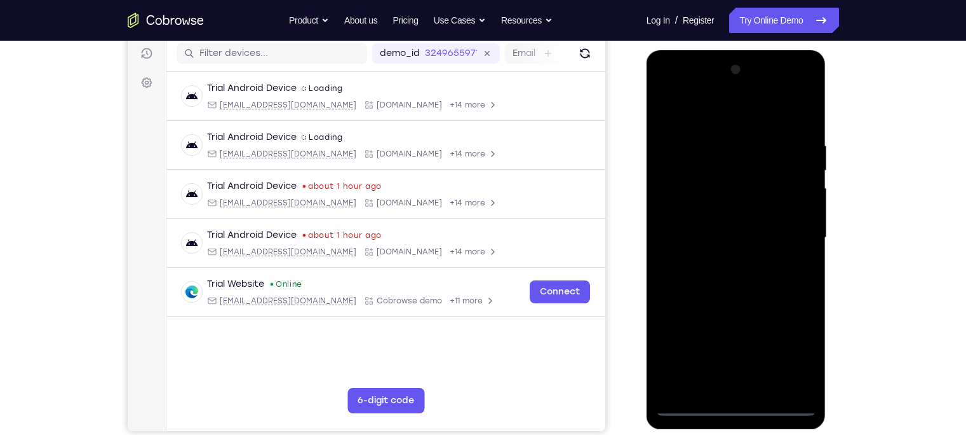
click at [732, 340] on div at bounding box center [736, 238] width 160 height 356
click at [766, 340] on div at bounding box center [736, 238] width 160 height 356
click at [668, 88] on div at bounding box center [736, 238] width 160 height 356
click at [766, 226] on div at bounding box center [736, 238] width 160 height 356
click at [724, 261] on div at bounding box center [736, 238] width 160 height 356
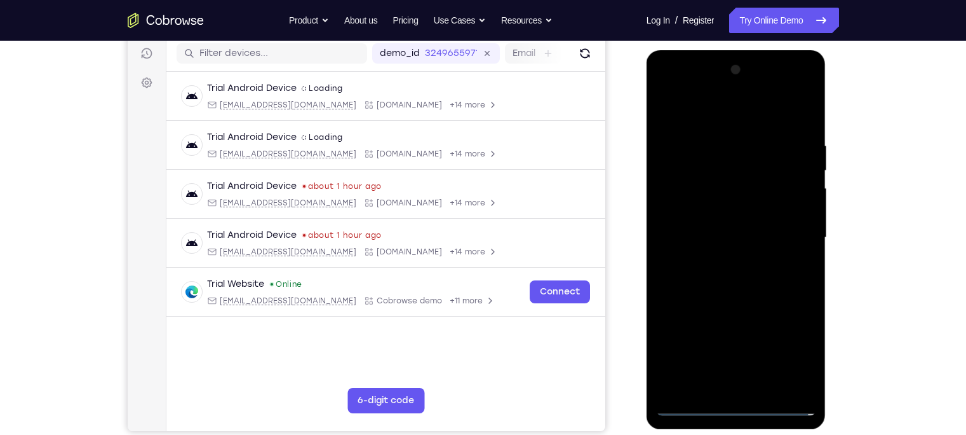
click at [713, 226] on div at bounding box center [736, 238] width 160 height 356
click at [713, 216] on div at bounding box center [736, 238] width 160 height 356
click at [730, 243] on div at bounding box center [736, 238] width 160 height 356
click at [734, 288] on div at bounding box center [736, 238] width 160 height 356
click at [721, 141] on div at bounding box center [736, 238] width 160 height 356
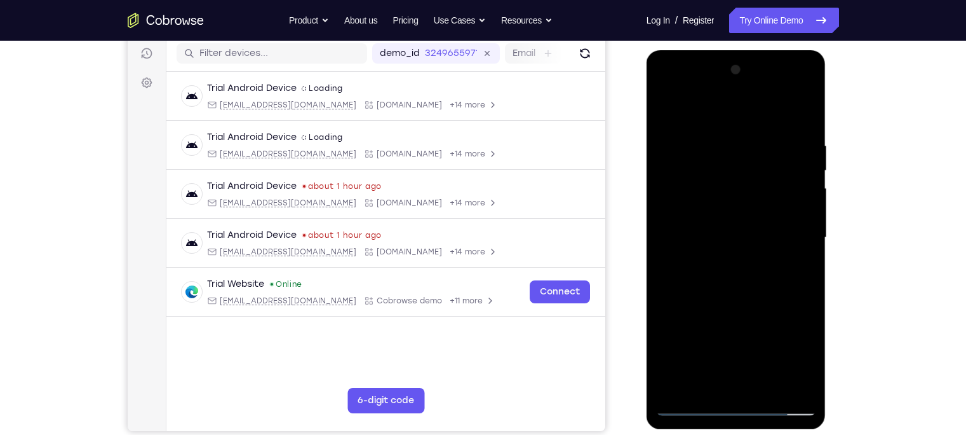
click at [766, 108] on div at bounding box center [736, 238] width 160 height 356
click at [766, 114] on div at bounding box center [736, 238] width 160 height 356
click at [753, 138] on div at bounding box center [736, 238] width 160 height 356
click at [766, 111] on div at bounding box center [736, 238] width 160 height 356
click at [766, 298] on div at bounding box center [736, 238] width 160 height 356
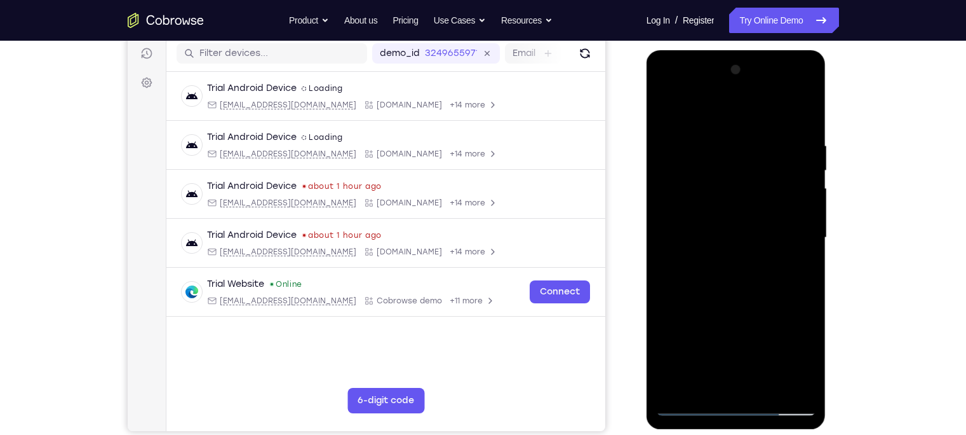
click at [766, 298] on div at bounding box center [736, 238] width 160 height 356
drag, startPoint x: 769, startPoint y: 299, endPoint x: 693, endPoint y: 161, distance: 157.0
click at [693, 161] on div at bounding box center [736, 238] width 160 height 356
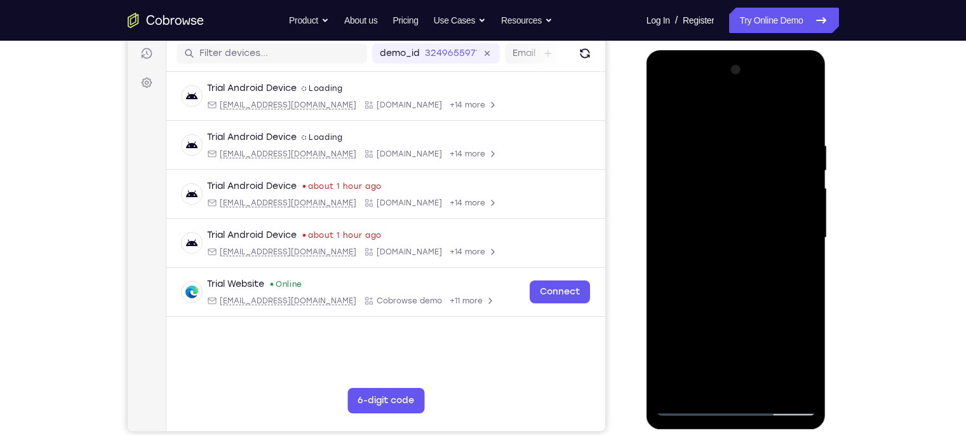
drag, startPoint x: 774, startPoint y: 328, endPoint x: 696, endPoint y: 168, distance: 178.1
click at [696, 168] on div at bounding box center [736, 238] width 160 height 356
click at [766, 340] on div at bounding box center [736, 238] width 160 height 356
click at [739, 297] on div at bounding box center [736, 238] width 160 height 356
click at [766, 256] on div at bounding box center [736, 238] width 160 height 356
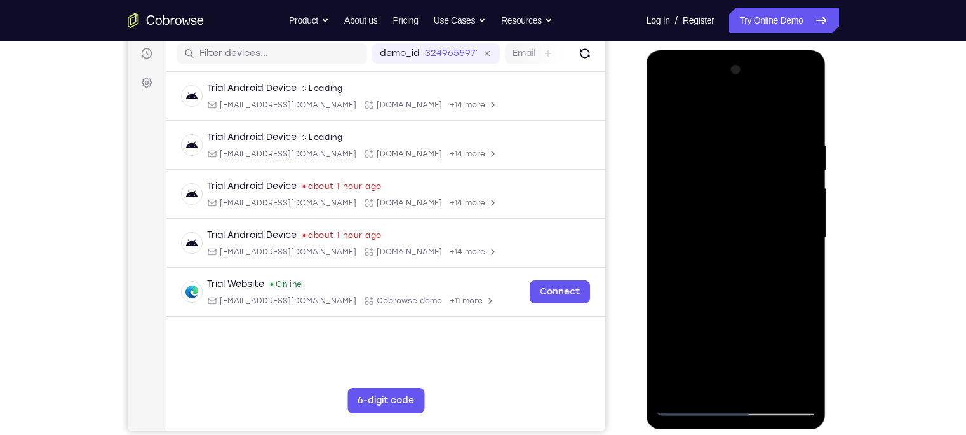
drag, startPoint x: 791, startPoint y: 173, endPoint x: 667, endPoint y: 178, distance: 124.0
click at [667, 178] on div at bounding box center [736, 238] width 160 height 356
drag, startPoint x: 783, startPoint y: 170, endPoint x: 719, endPoint y: 168, distance: 63.6
click at [719, 168] on div at bounding box center [736, 238] width 160 height 356
click at [724, 166] on div at bounding box center [736, 238] width 160 height 356
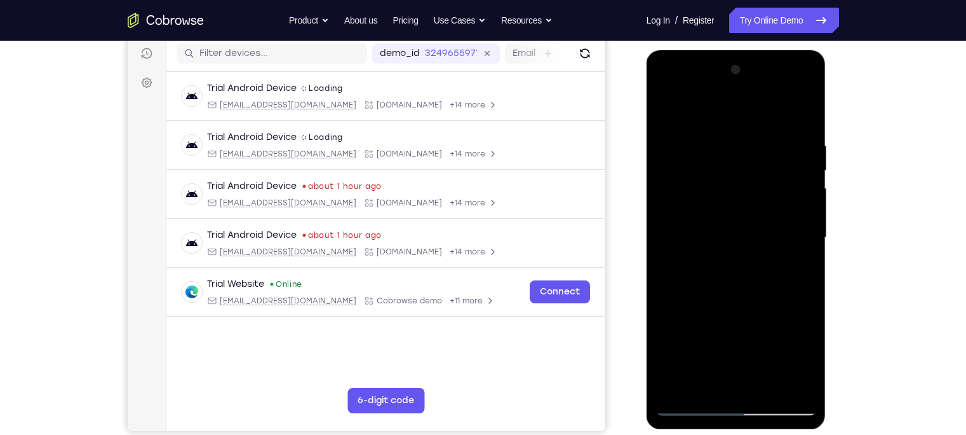
click at [717, 339] on div at bounding box center [736, 238] width 160 height 356
click at [668, 340] on div at bounding box center [736, 238] width 160 height 356
click at [700, 339] on div at bounding box center [736, 238] width 160 height 356
click at [705, 335] on div at bounding box center [736, 238] width 160 height 356
click at [715, 257] on div at bounding box center [736, 238] width 160 height 356
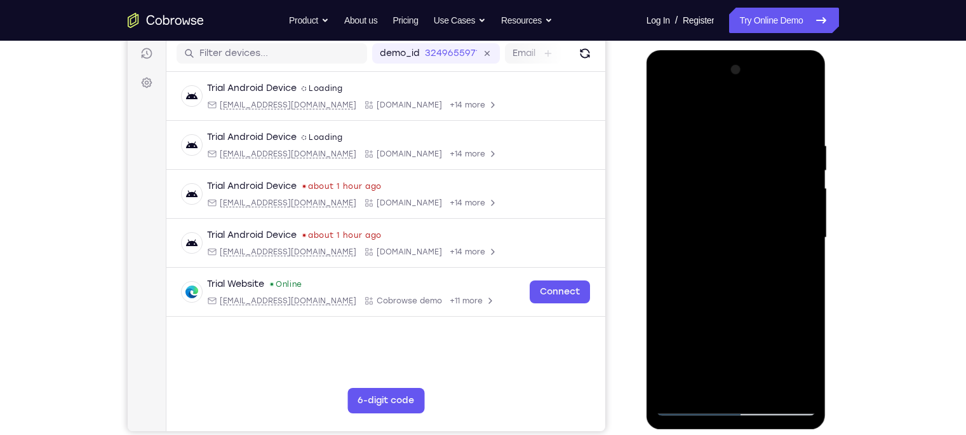
click at [728, 180] on div at bounding box center [736, 238] width 160 height 356
click at [757, 191] on div at bounding box center [736, 238] width 160 height 356
drag, startPoint x: 779, startPoint y: 166, endPoint x: 667, endPoint y: 170, distance: 111.9
click at [667, 170] on div at bounding box center [736, 238] width 160 height 356
drag, startPoint x: 779, startPoint y: 170, endPoint x: 643, endPoint y: 170, distance: 135.9
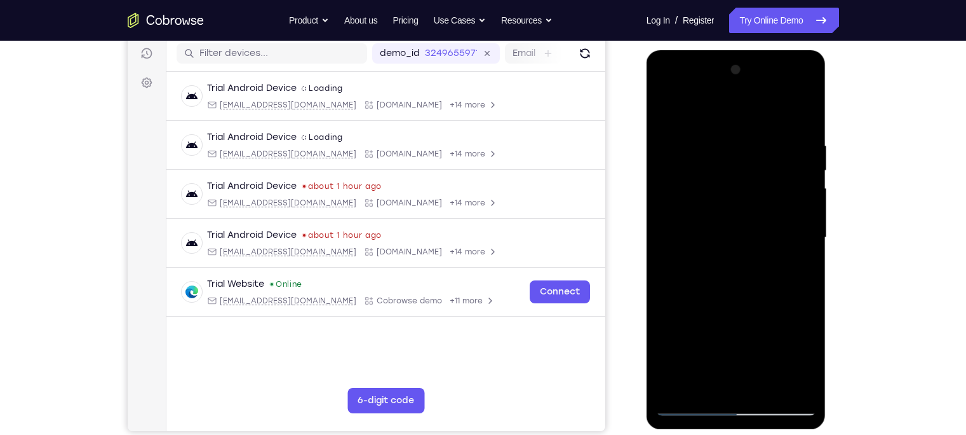
click at [647, 170] on html "Online web based iOS Simulators and Android Emulators. Run iPhone, iPad, Mobile…" at bounding box center [737, 240] width 181 height 381
drag, startPoint x: 753, startPoint y: 171, endPoint x: 637, endPoint y: 171, distance: 115.6
click at [647, 171] on html "Online web based iOS Simulators and Android Emulators. Run iPhone, iPad, Mobile…" at bounding box center [737, 240] width 181 height 381
click at [668, 108] on div at bounding box center [736, 238] width 160 height 356
drag, startPoint x: 778, startPoint y: 327, endPoint x: 694, endPoint y: 142, distance: 202.1
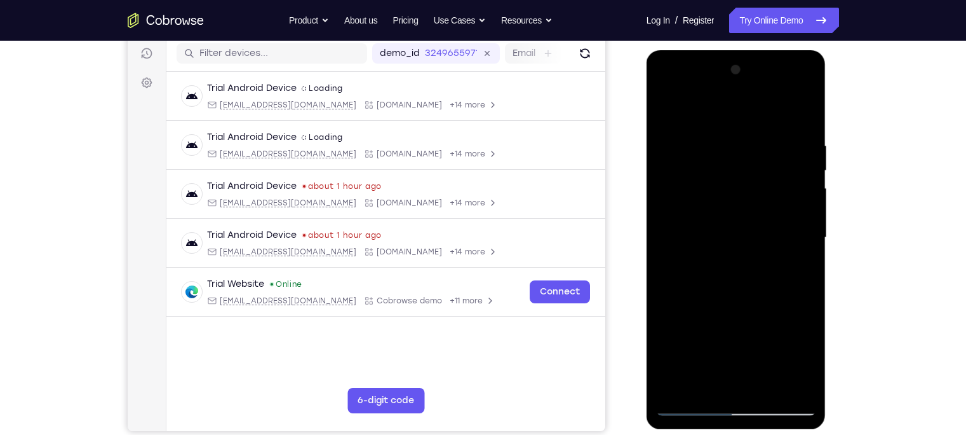
click at [694, 142] on div at bounding box center [736, 238] width 160 height 356
drag, startPoint x: 743, startPoint y: 290, endPoint x: 731, endPoint y: 135, distance: 155.5
click at [731, 135] on div at bounding box center [736, 238] width 160 height 356
drag, startPoint x: 741, startPoint y: 309, endPoint x: 738, endPoint y: 168, distance: 140.4
click at [738, 168] on div at bounding box center [736, 238] width 160 height 356
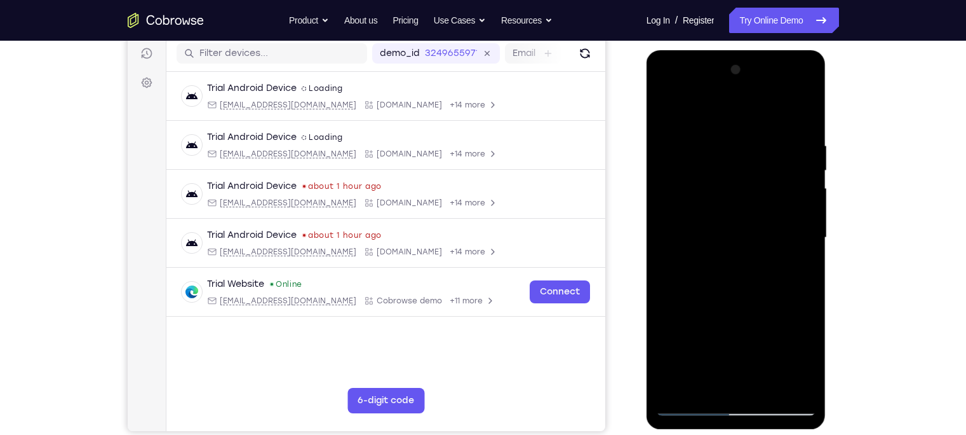
drag, startPoint x: 736, startPoint y: 315, endPoint x: 737, endPoint y: 184, distance: 130.9
click at [731, 196] on div at bounding box center [736, 238] width 160 height 356
drag, startPoint x: 725, startPoint y: 336, endPoint x: 718, endPoint y: 206, distance: 130.4
click at [718, 206] on div at bounding box center [736, 238] width 160 height 356
click at [766, 244] on div at bounding box center [736, 238] width 160 height 356
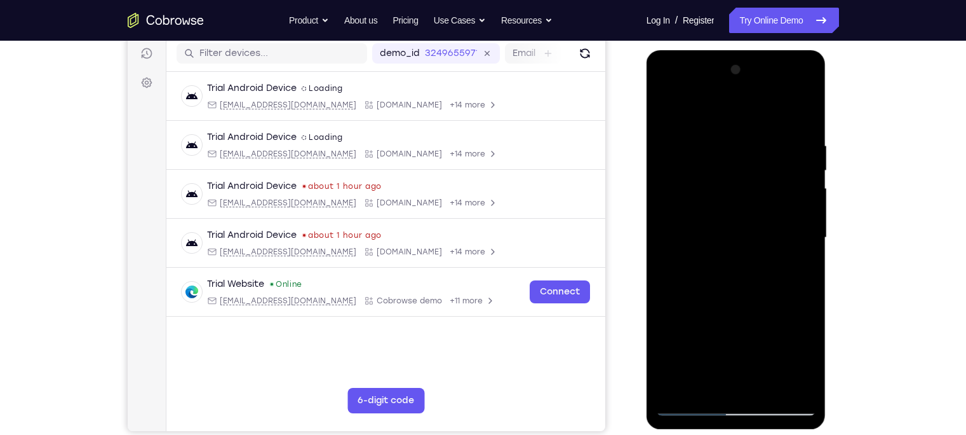
click at [672, 340] on div at bounding box center [736, 238] width 160 height 356
drag, startPoint x: 714, startPoint y: 318, endPoint x: 689, endPoint y: 210, distance: 110.8
click at [689, 210] on div at bounding box center [736, 238] width 160 height 356
drag, startPoint x: 720, startPoint y: 308, endPoint x: 702, endPoint y: 157, distance: 152.3
click at [702, 157] on div at bounding box center [736, 238] width 160 height 356
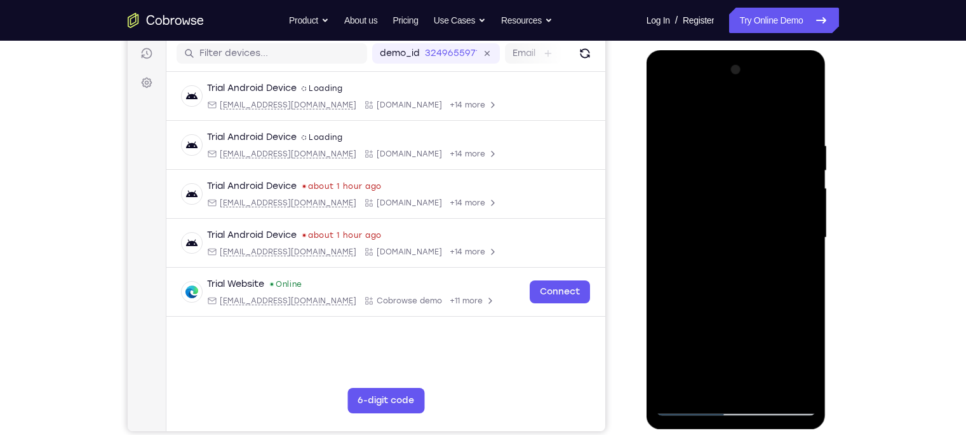
drag, startPoint x: 724, startPoint y: 317, endPoint x: 714, endPoint y: 156, distance: 161.6
click at [714, 156] on div at bounding box center [736, 238] width 160 height 356
drag, startPoint x: 731, startPoint y: 288, endPoint x: 713, endPoint y: 158, distance: 132.0
click at [713, 158] on div at bounding box center [736, 238] width 160 height 356
drag, startPoint x: 751, startPoint y: 243, endPoint x: 730, endPoint y: 143, distance: 102.5
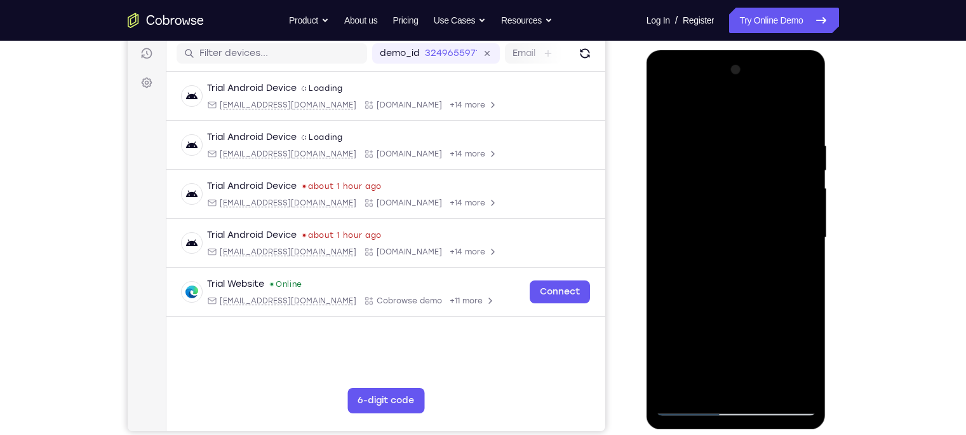
click at [730, 146] on div at bounding box center [736, 238] width 160 height 356
drag, startPoint x: 776, startPoint y: 253, endPoint x: 756, endPoint y: 104, distance: 150.7
click at [756, 104] on div at bounding box center [736, 238] width 160 height 356
drag, startPoint x: 753, startPoint y: 182, endPoint x: 754, endPoint y: 122, distance: 60.4
click at [754, 122] on div at bounding box center [736, 238] width 160 height 356
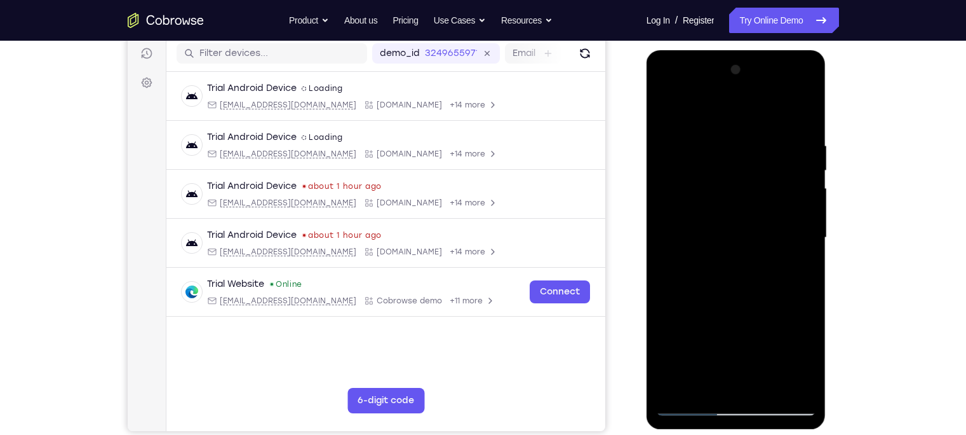
drag, startPoint x: 754, startPoint y: 288, endPoint x: 745, endPoint y: 173, distance: 116.0
click at [745, 173] on div at bounding box center [736, 238] width 160 height 356
drag, startPoint x: 758, startPoint y: 292, endPoint x: 732, endPoint y: 177, distance: 117.3
click at [732, 177] on div at bounding box center [736, 238] width 160 height 356
drag, startPoint x: 761, startPoint y: 339, endPoint x: 748, endPoint y: 163, distance: 175.8
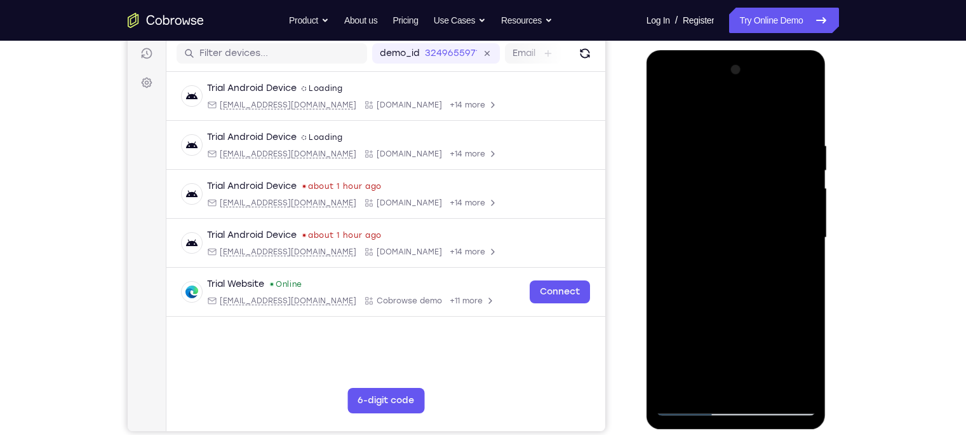
click at [748, 163] on div at bounding box center [736, 238] width 160 height 356
drag, startPoint x: 738, startPoint y: 196, endPoint x: 719, endPoint y: 63, distance: 134.7
click at [719, 63] on div at bounding box center [736, 238] width 160 height 356
drag, startPoint x: 751, startPoint y: 194, endPoint x: 713, endPoint y: 69, distance: 131.2
click at [713, 69] on div at bounding box center [736, 238] width 160 height 356
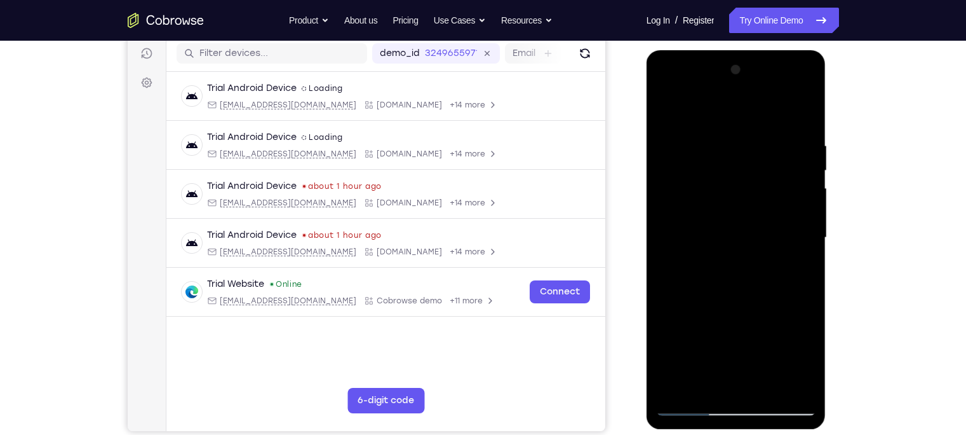
drag, startPoint x: 733, startPoint y: 298, endPoint x: 711, endPoint y: 165, distance: 134.5
click at [711, 165] on div at bounding box center [736, 238] width 160 height 356
drag, startPoint x: 717, startPoint y: 351, endPoint x: 705, endPoint y: 219, distance: 132.7
click at [705, 219] on div at bounding box center [736, 238] width 160 height 356
drag, startPoint x: 715, startPoint y: 281, endPoint x: 703, endPoint y: 165, distance: 116.8
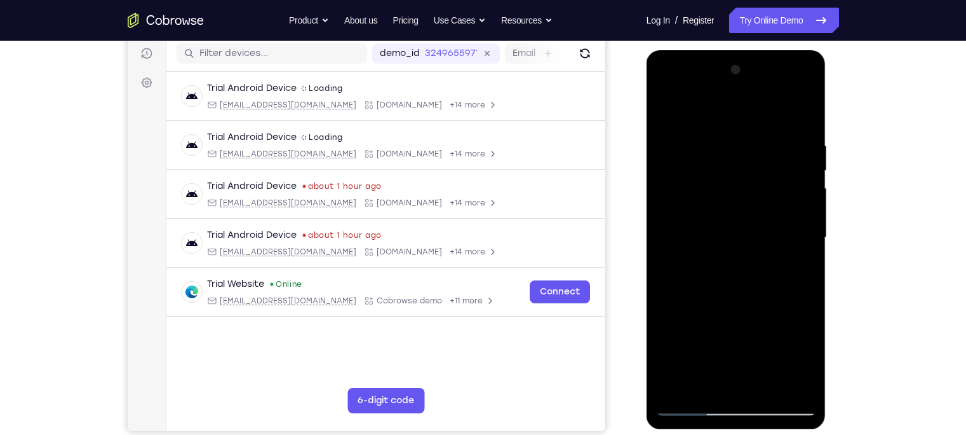
click at [703, 165] on div at bounding box center [736, 238] width 160 height 356
drag, startPoint x: 744, startPoint y: 265, endPoint x: 721, endPoint y: 175, distance: 92.4
click at [721, 175] on div at bounding box center [736, 238] width 160 height 356
